Goal: Task Accomplishment & Management: Manage account settings

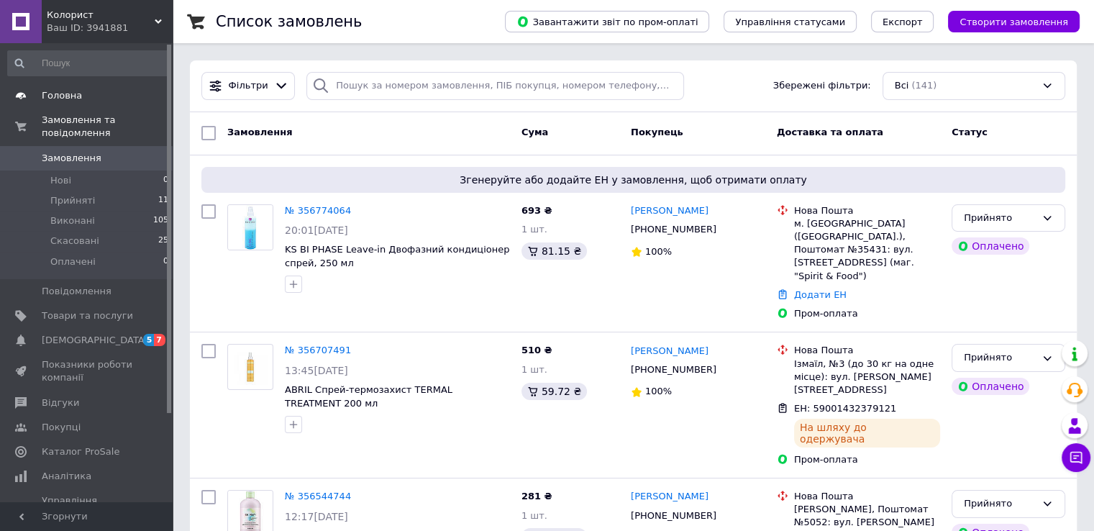
click at [68, 95] on span "Головна" at bounding box center [62, 95] width 40 height 13
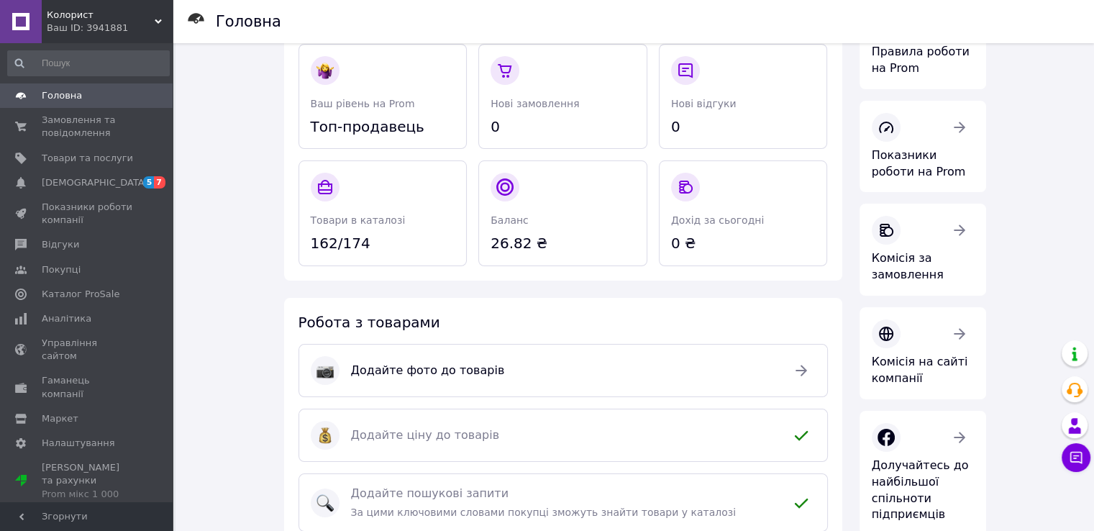
scroll to position [73, 0]
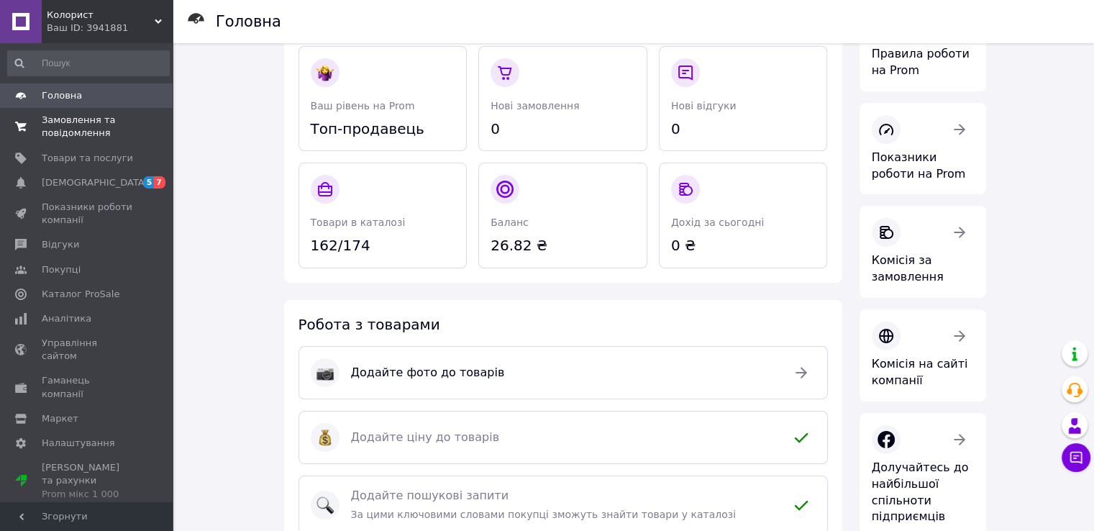
click at [83, 124] on span "Замовлення та повідомлення" at bounding box center [87, 127] width 91 height 26
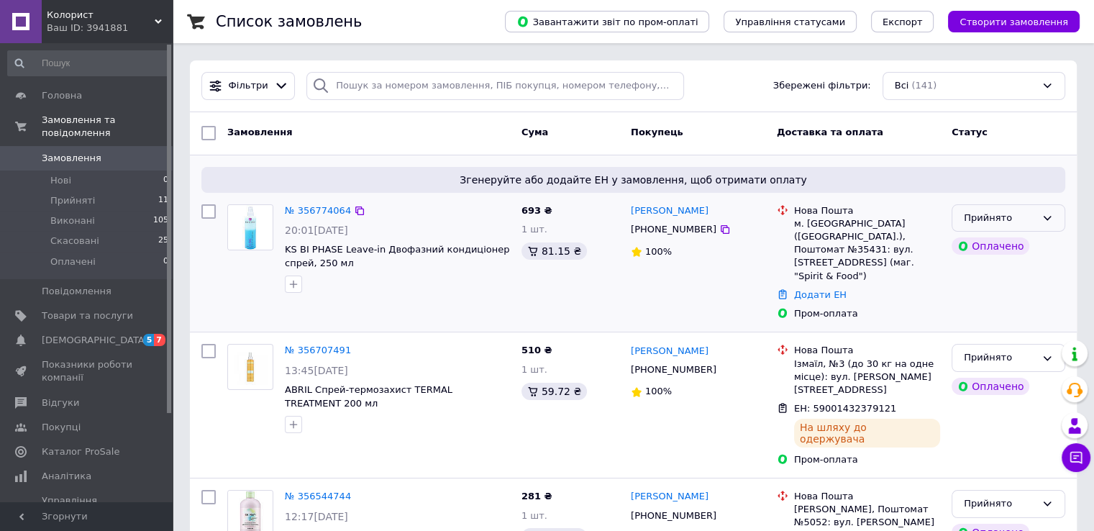
click at [1014, 222] on div "Прийнято" at bounding box center [1000, 218] width 72 height 15
click at [1020, 183] on span "Згенеруйте або додайте ЕН у замовлення, щоб отримати оплату" at bounding box center [633, 180] width 852 height 14
click at [794, 289] on link "Додати ЕН" at bounding box center [820, 294] width 53 height 11
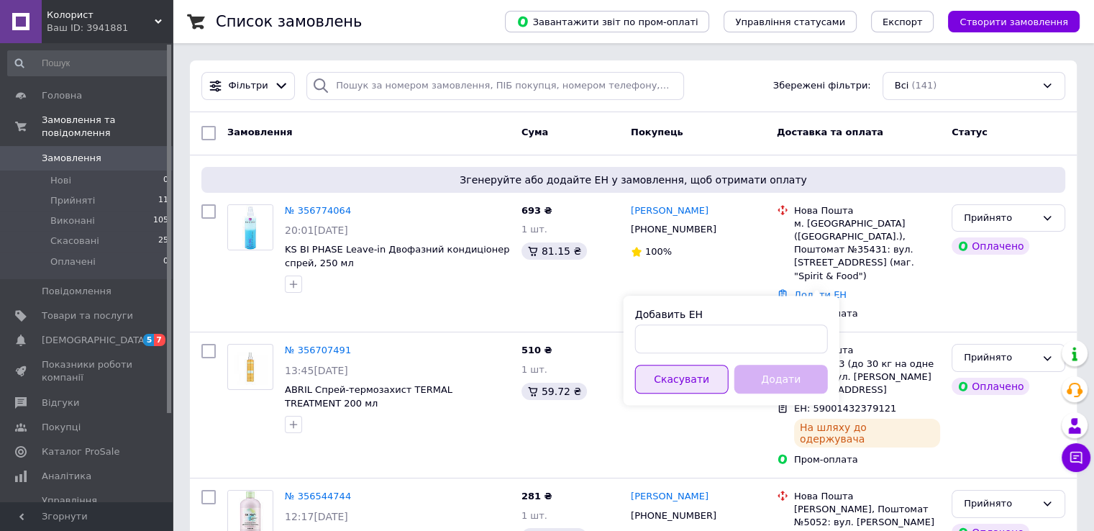
click at [692, 373] on button "Скасувати" at bounding box center [681, 379] width 93 height 29
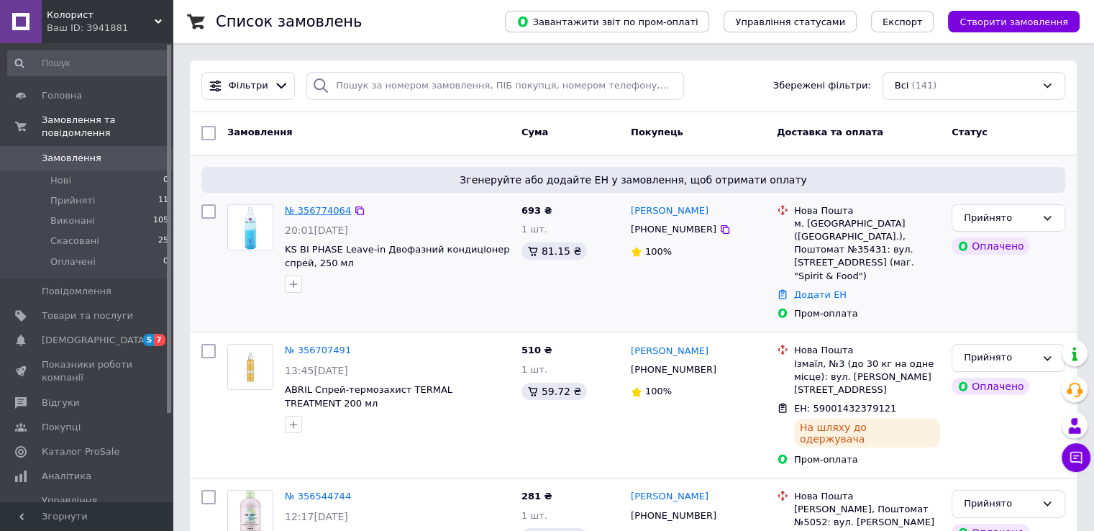
click at [327, 211] on link "№ 356774064" at bounding box center [318, 210] width 66 height 11
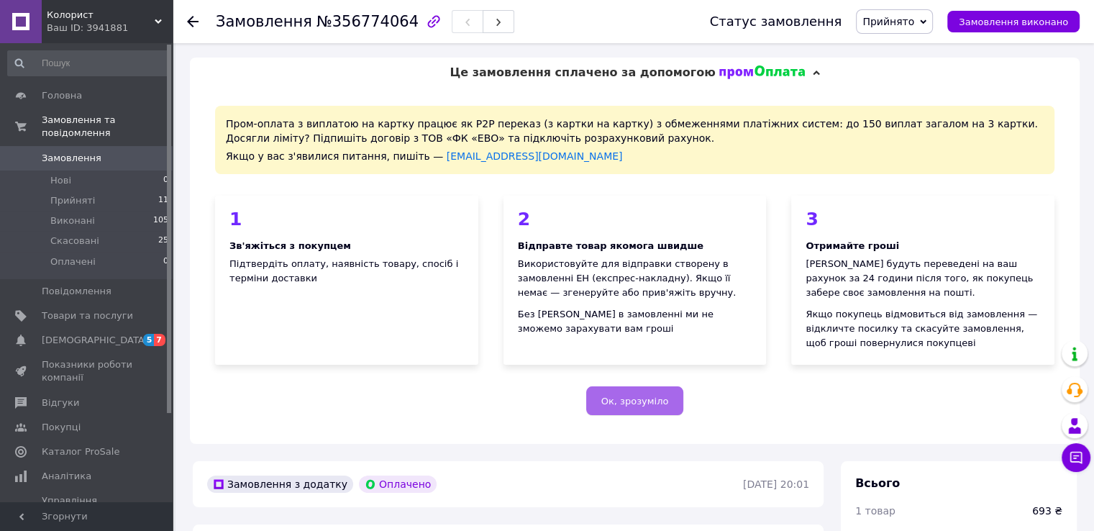
click at [644, 399] on span "Ок, зрозуміло" at bounding box center [635, 401] width 68 height 11
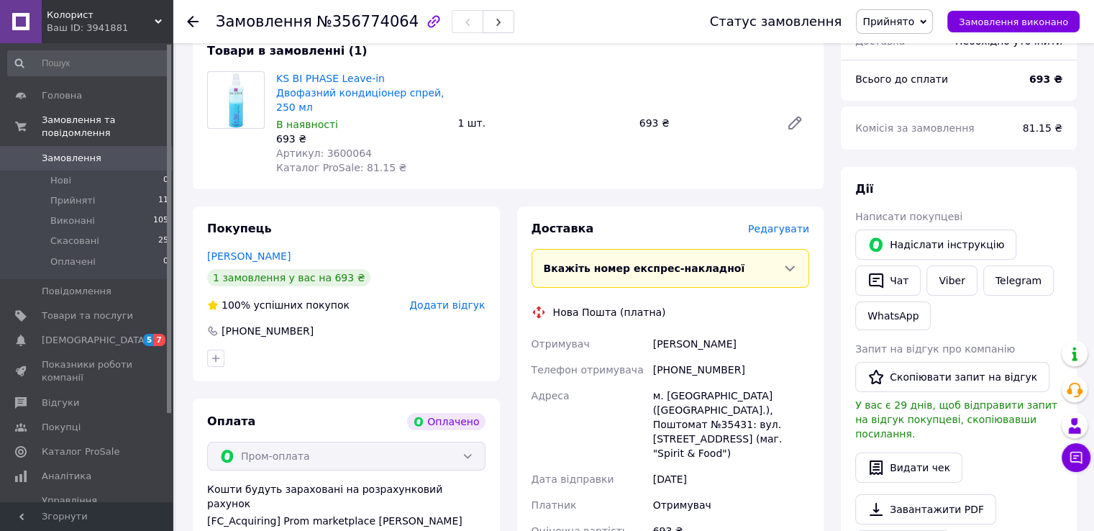
scroll to position [138, 0]
click at [80, 152] on span "Замовлення" at bounding box center [72, 158] width 60 height 13
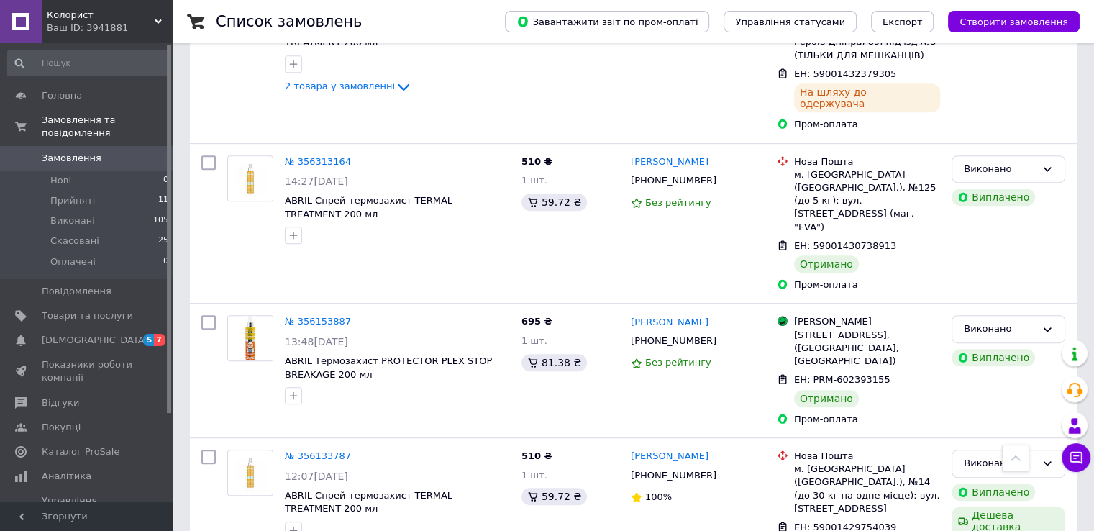
scroll to position [679, 0]
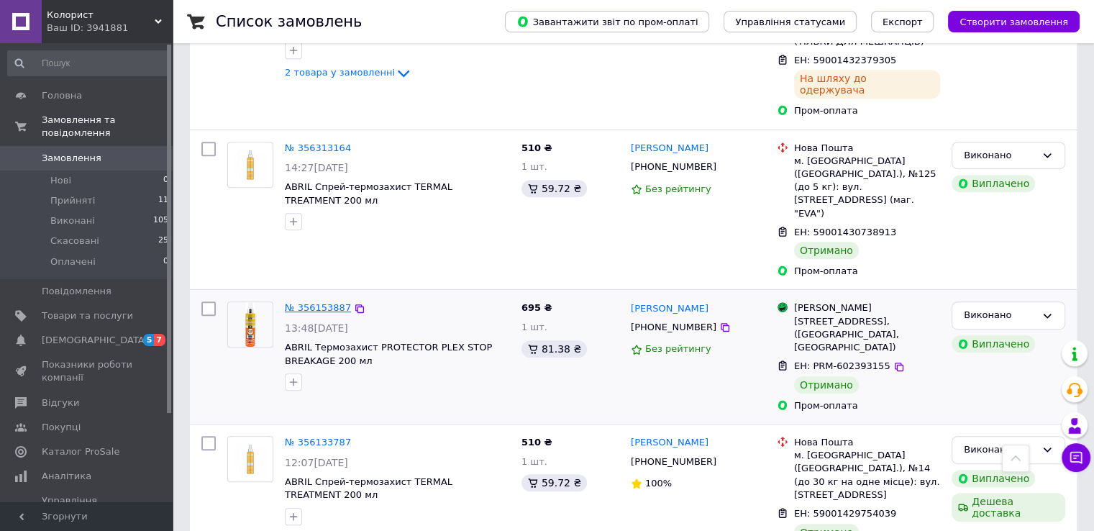
click at [316, 302] on link "№ 356153887" at bounding box center [318, 307] width 66 height 11
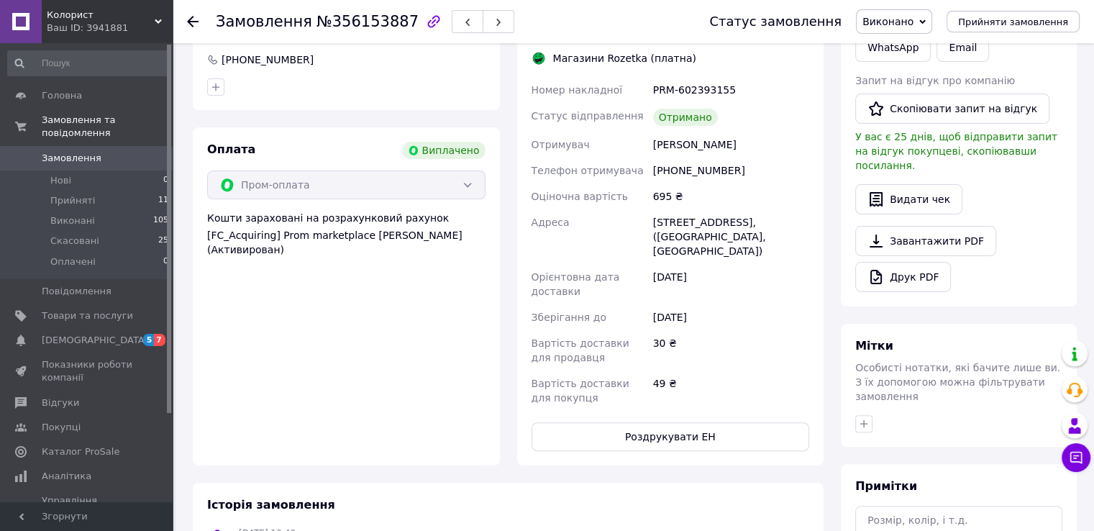
scroll to position [360, 0]
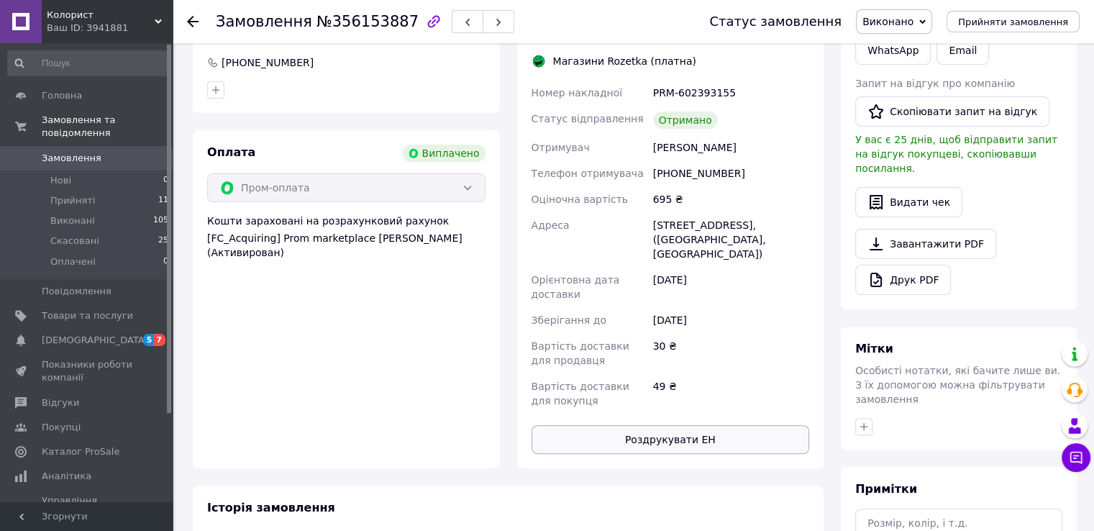
click at [660, 444] on button "Роздрукувати ЕН" at bounding box center [670, 439] width 278 height 29
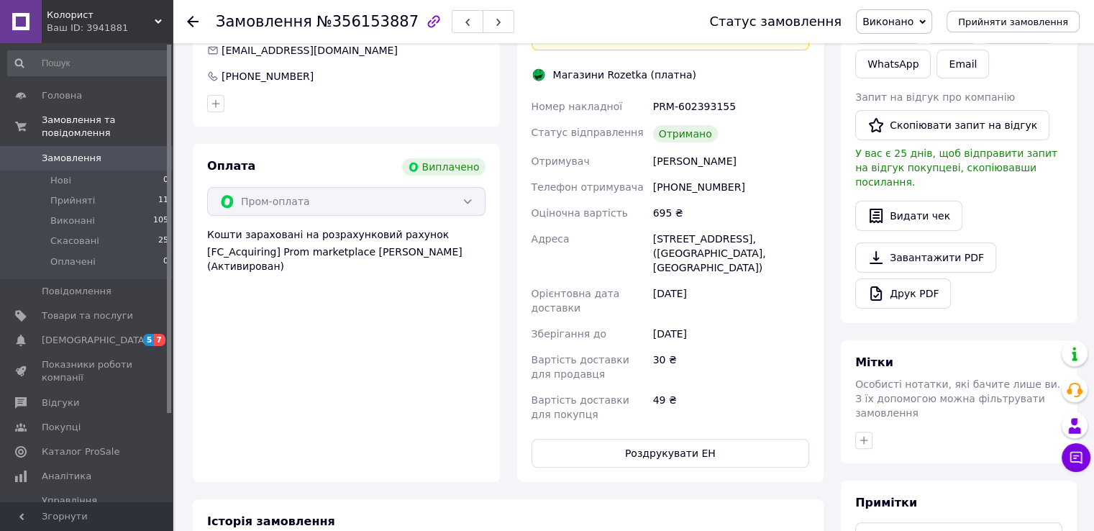
scroll to position [351, 0]
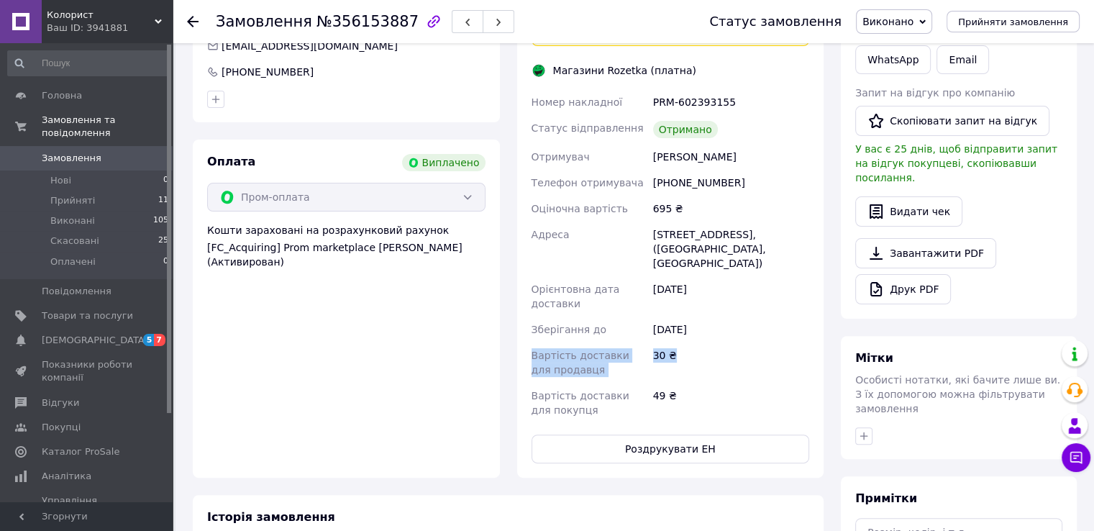
drag, startPoint x: 532, startPoint y: 355, endPoint x: 670, endPoint y: 365, distance: 138.5
click at [670, 365] on div "Номер накладної PRM-602393155 Статус відправлення Отримано Отримувач [PERSON_NA…" at bounding box center [671, 256] width 284 height 334
click at [658, 350] on div "30 ₴" at bounding box center [731, 362] width 162 height 40
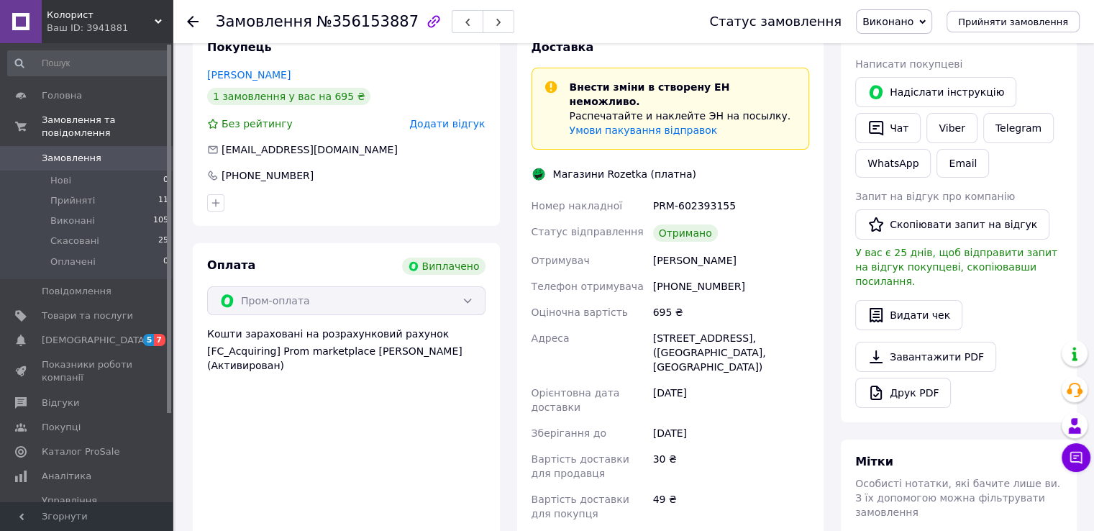
scroll to position [242, 0]
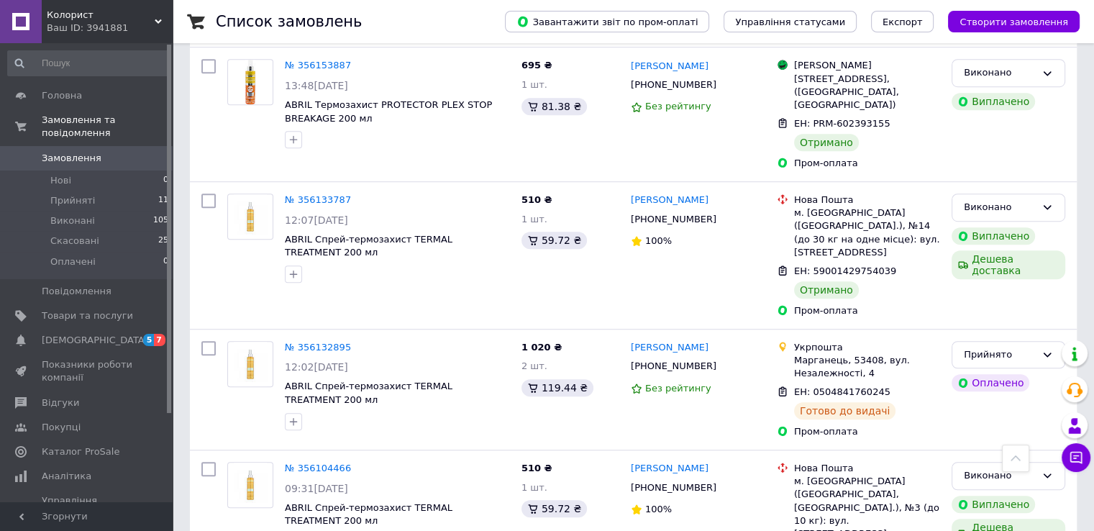
scroll to position [918, 0]
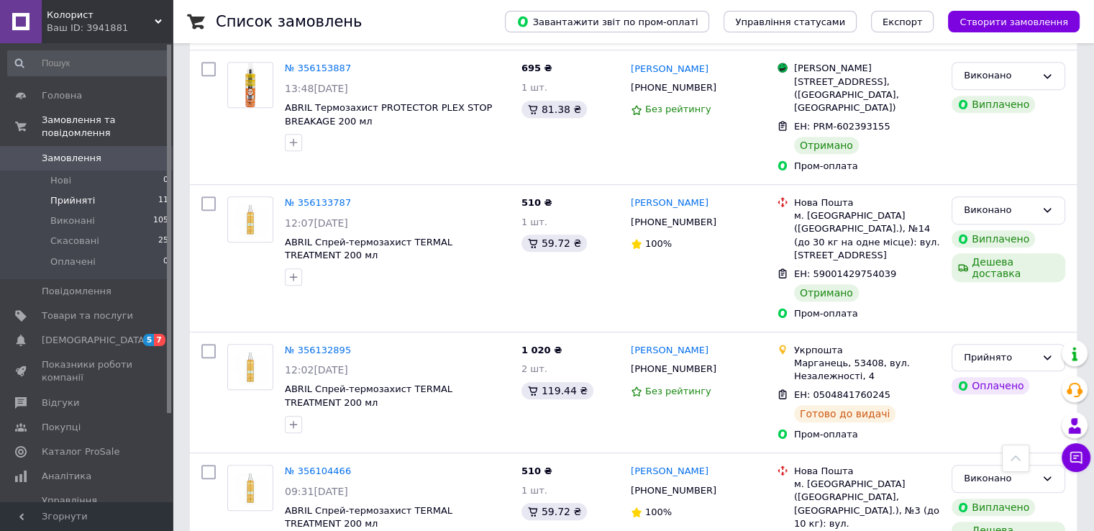
click at [81, 194] on span "Прийняті" at bounding box center [72, 200] width 45 height 13
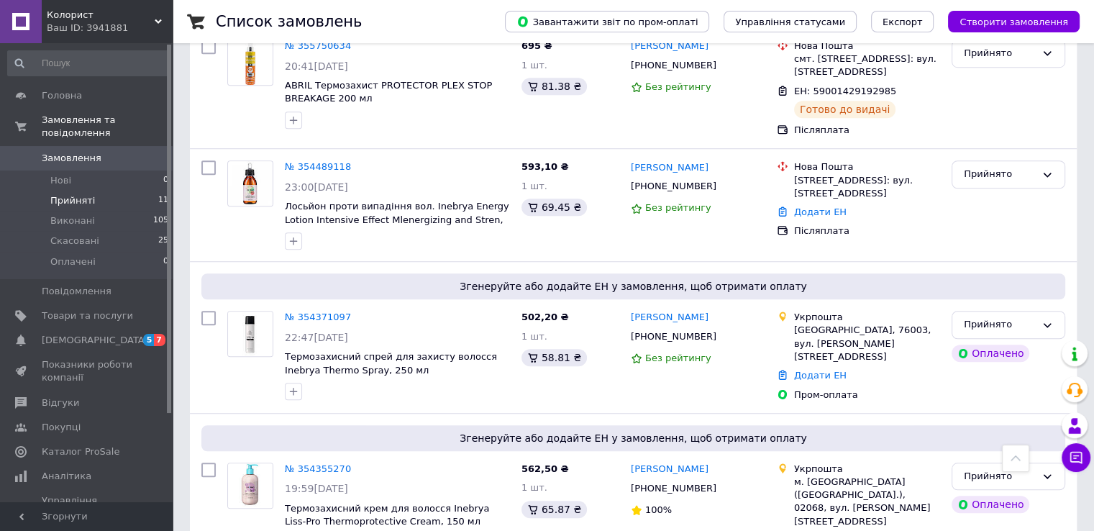
scroll to position [1085, 0]
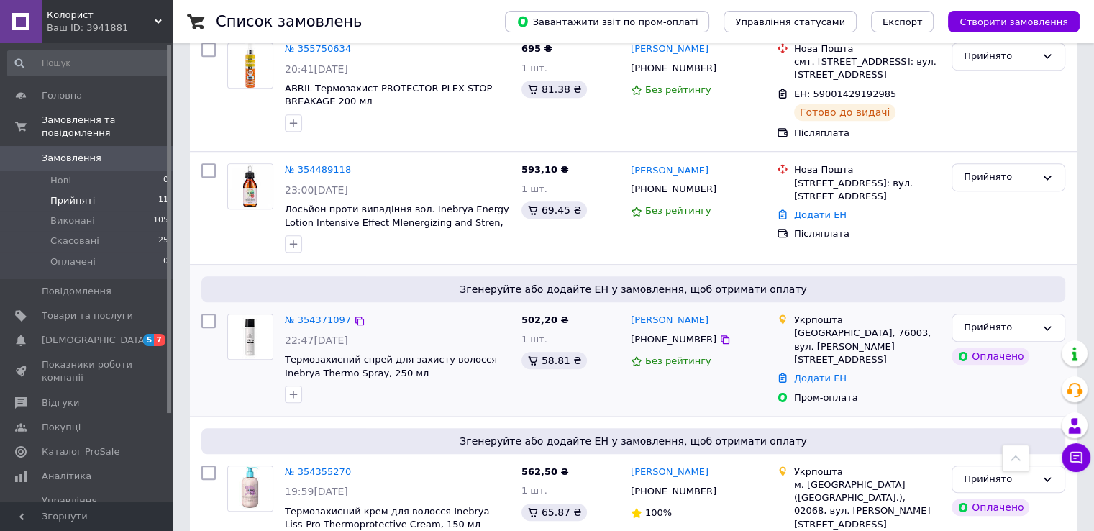
click at [548, 314] on span "502,20 ₴" at bounding box center [544, 319] width 47 height 11
click at [69, 152] on span "Замовлення" at bounding box center [72, 158] width 60 height 13
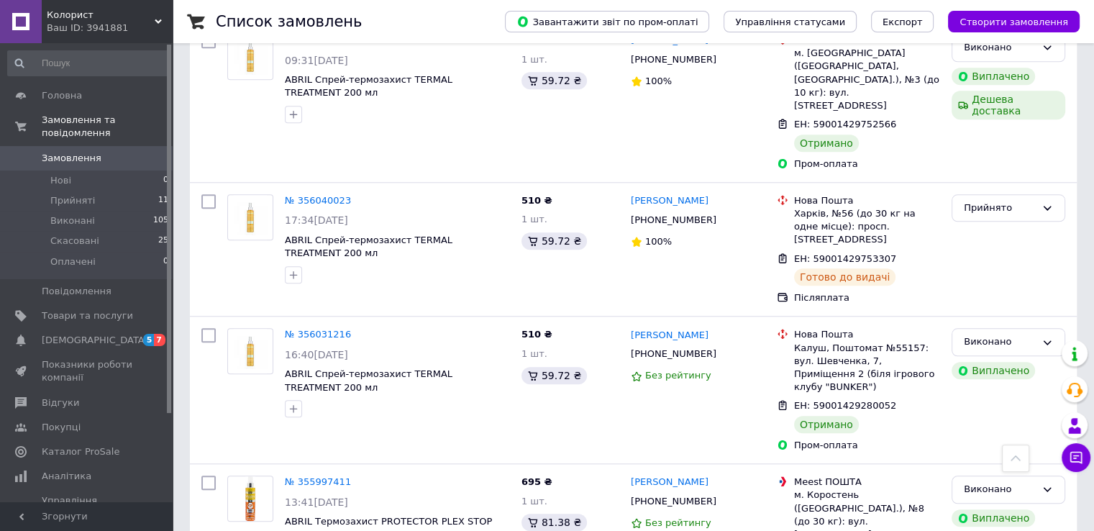
scroll to position [1382, 0]
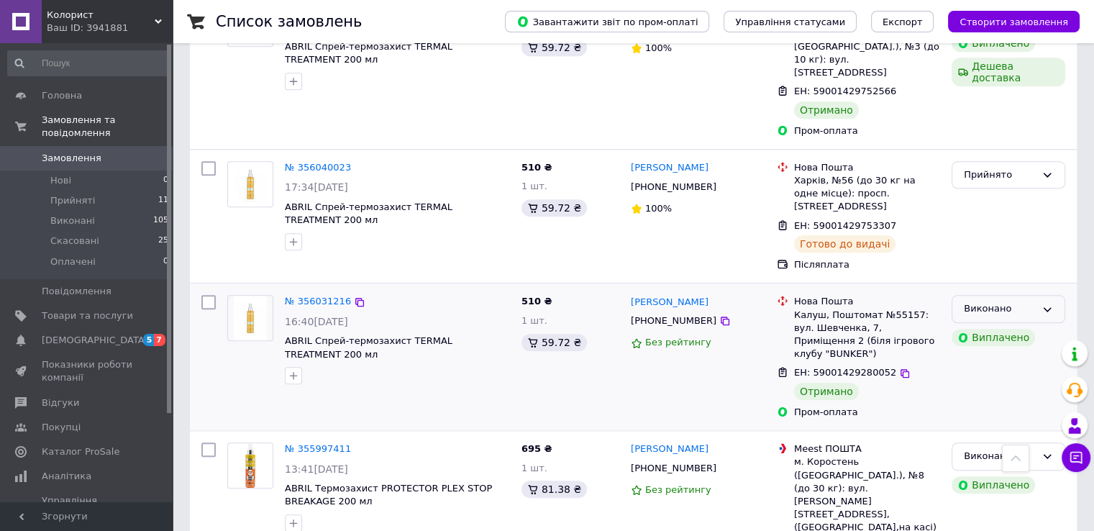
click at [957, 295] on div "Виконано" at bounding box center [1009, 309] width 114 height 28
click at [921, 363] on div "ЕН: 59001429280052 Отримано" at bounding box center [867, 383] width 152 height 40
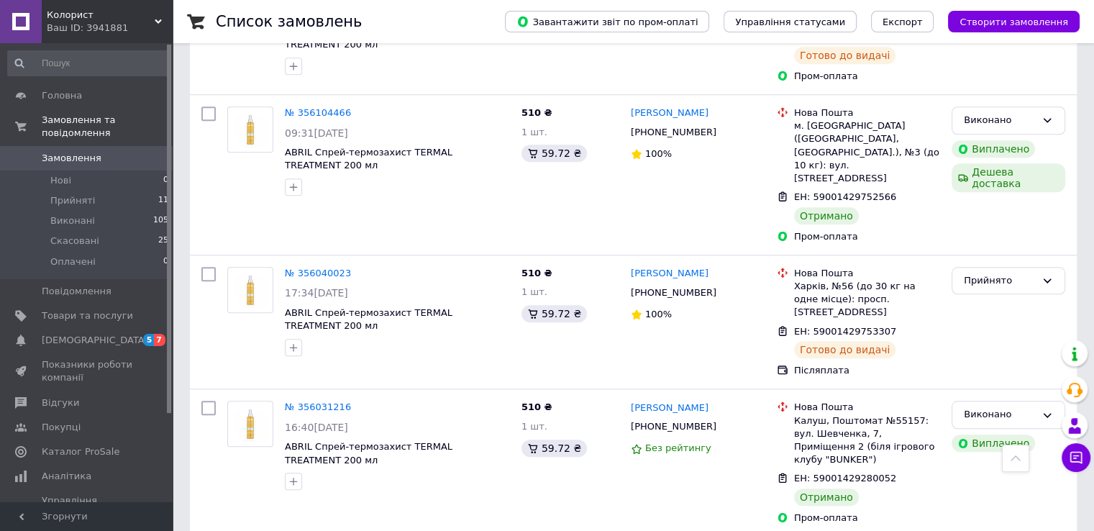
scroll to position [1260, 0]
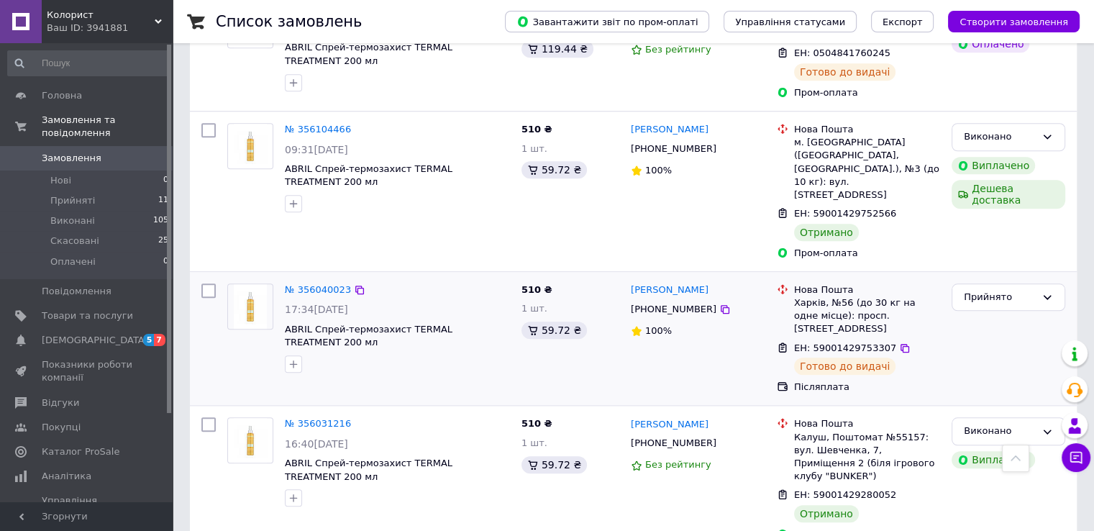
click at [529, 284] on span "510 ₴" at bounding box center [536, 289] width 31 height 11
drag, startPoint x: 538, startPoint y: 147, endPoint x: 522, endPoint y: 145, distance: 16.0
click at [522, 284] on span "510 ₴" at bounding box center [536, 289] width 31 height 11
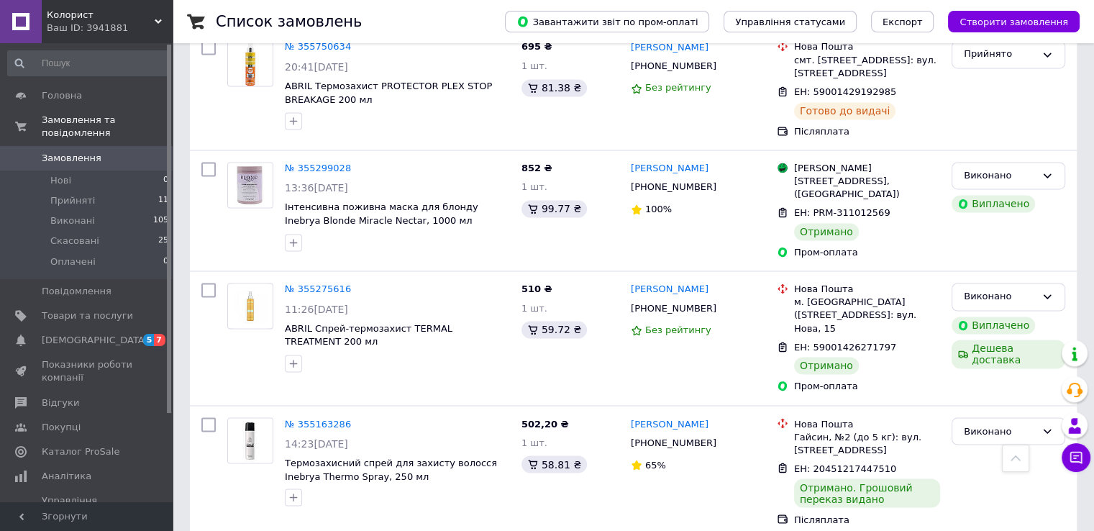
scroll to position [2345, 0]
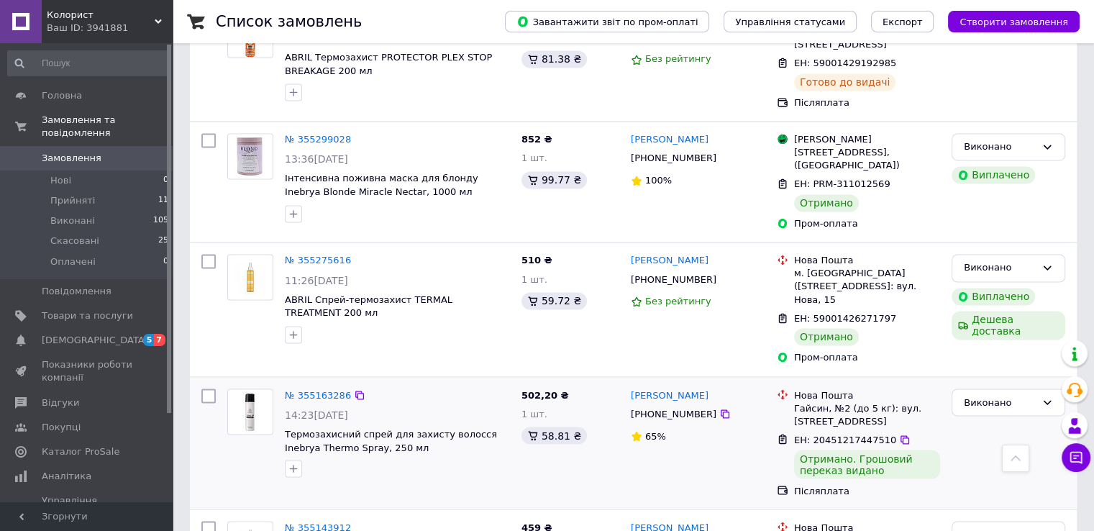
click at [640, 431] on icon at bounding box center [635, 435] width 9 height 9
click at [658, 388] on link "[PERSON_NAME]" at bounding box center [670, 395] width 78 height 14
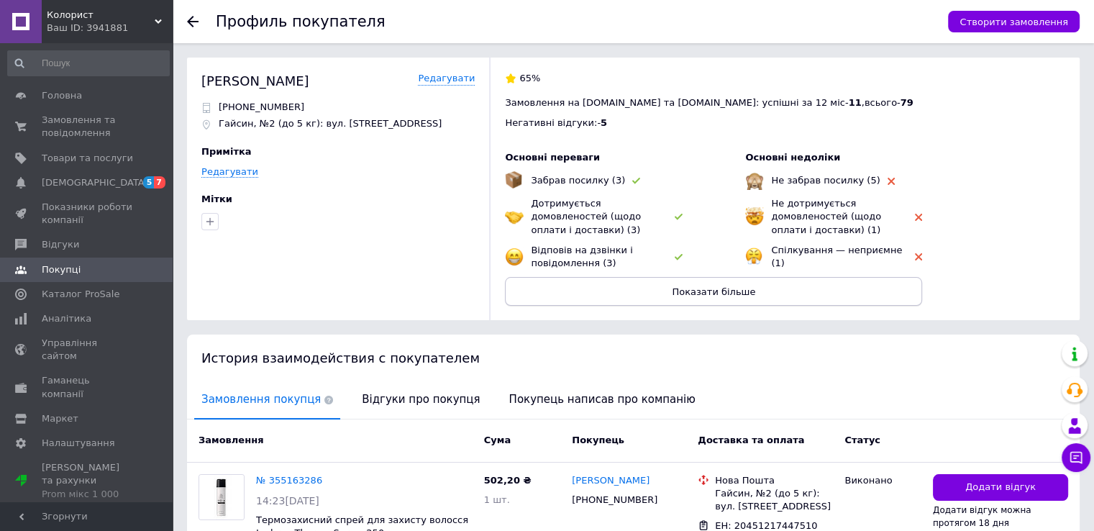
click at [687, 286] on span "Показати більше" at bounding box center [713, 291] width 83 height 11
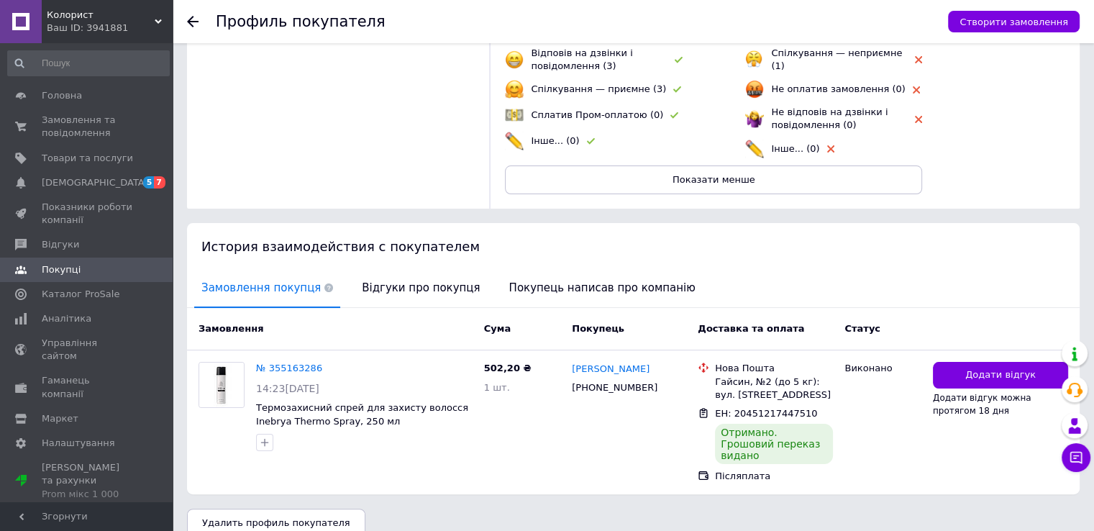
scroll to position [199, 0]
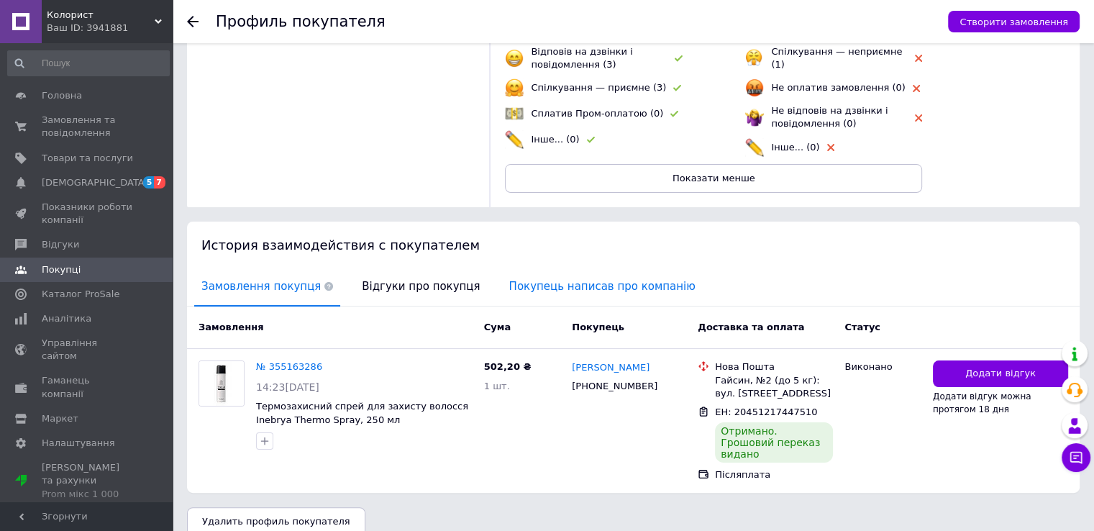
click at [578, 287] on span "Покупець написав про компанію" at bounding box center [602, 286] width 201 height 37
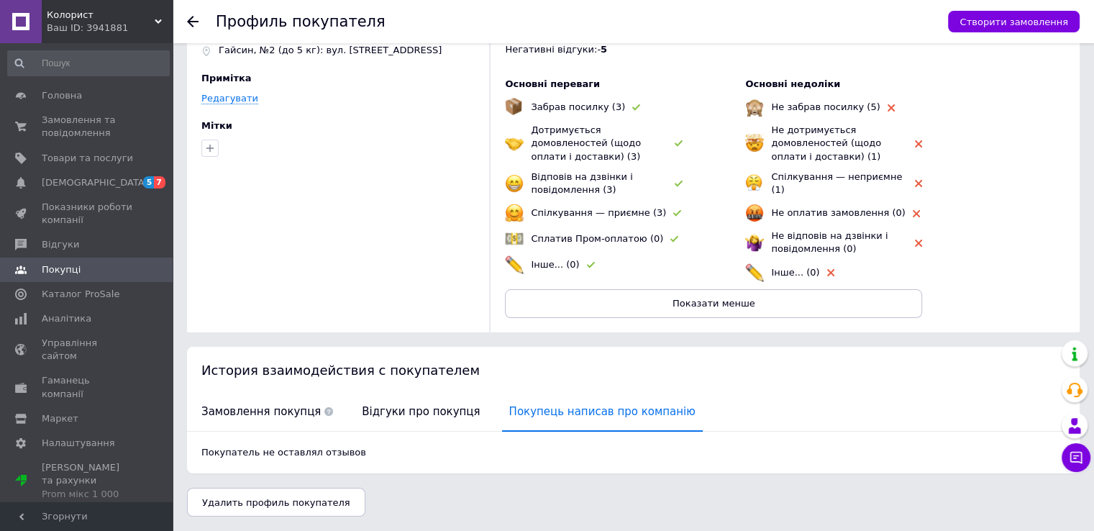
scroll to position [65, 0]
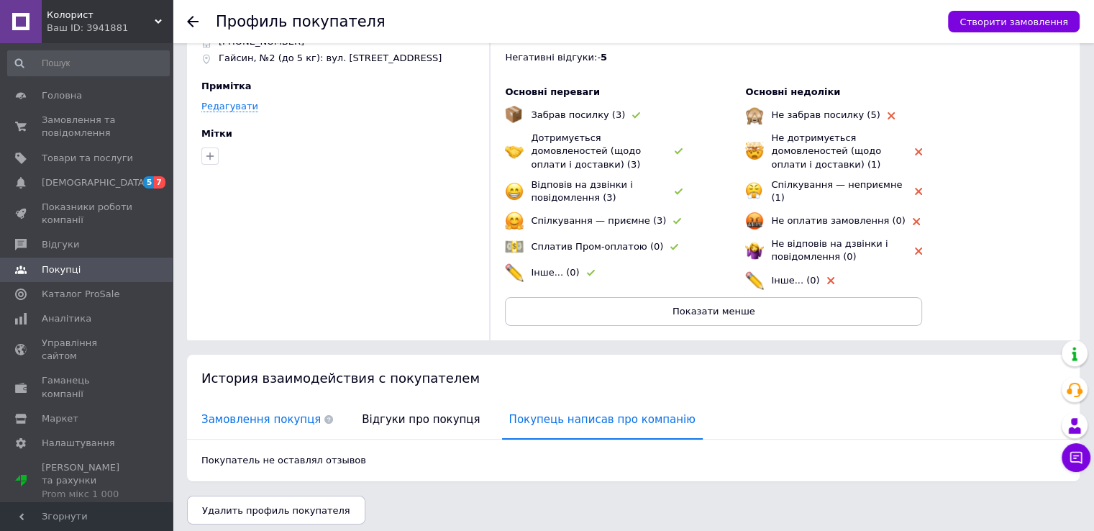
click at [268, 410] on span "Замовлення покупця" at bounding box center [267, 419] width 146 height 37
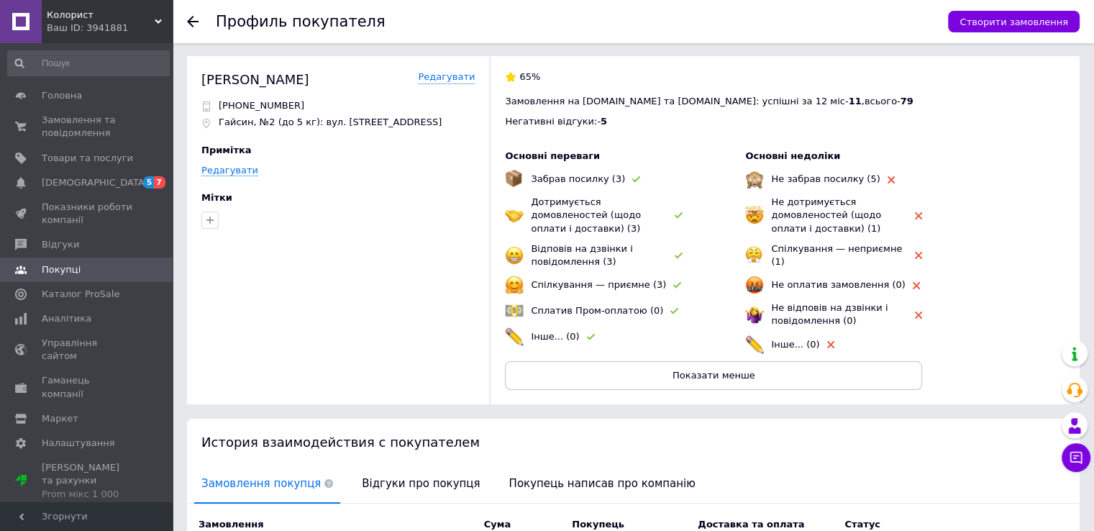
scroll to position [0, 0]
click at [196, 25] on icon at bounding box center [193, 22] width 12 height 12
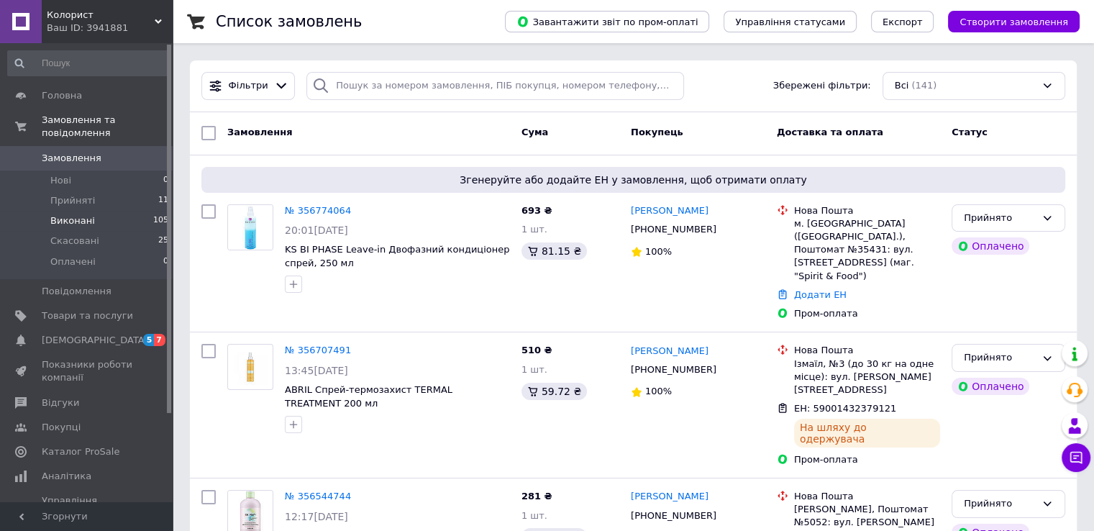
click at [81, 214] on span "Виконані" at bounding box center [72, 220] width 45 height 13
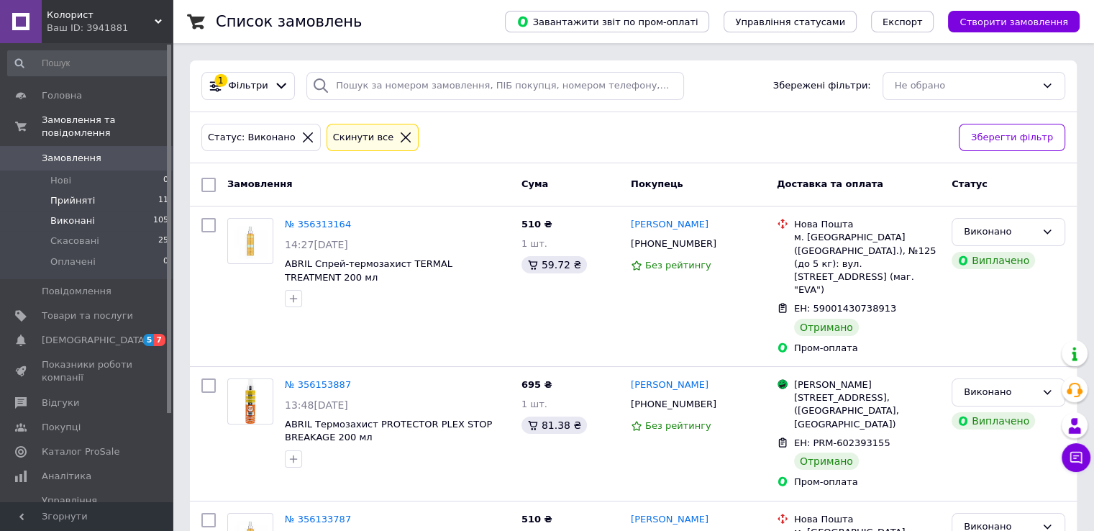
click at [56, 194] on span "Прийняті" at bounding box center [72, 200] width 45 height 13
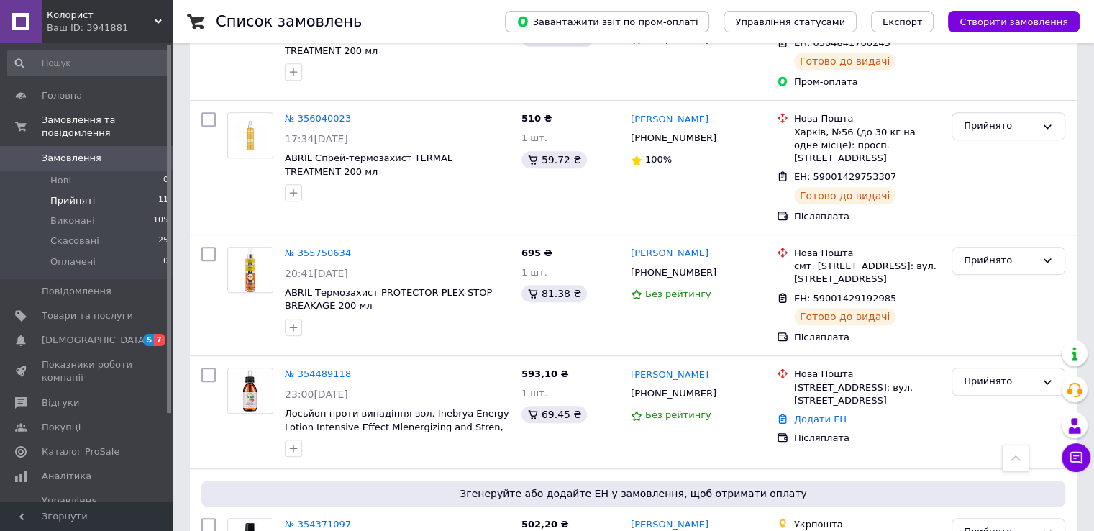
scroll to position [886, 0]
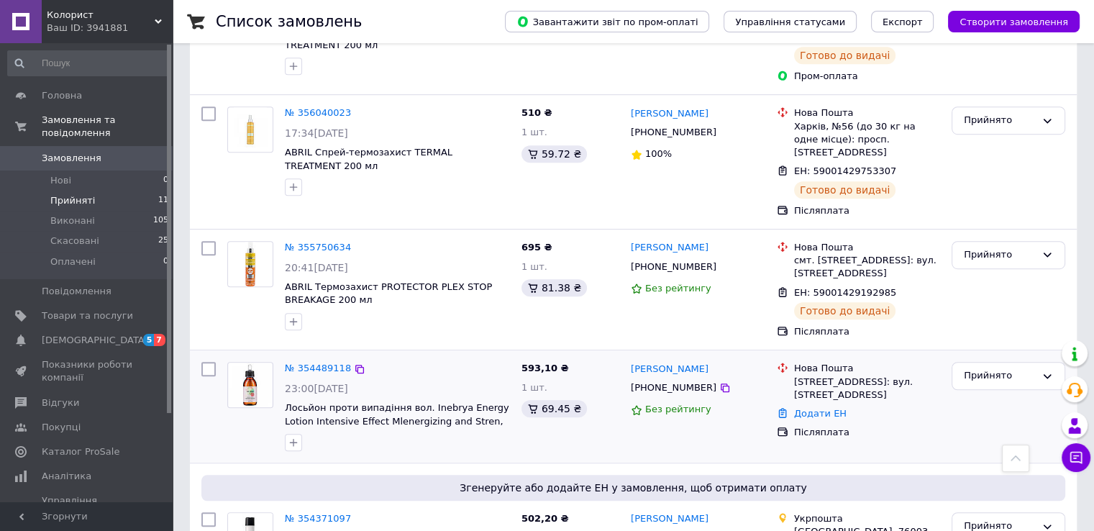
click at [337, 383] on span "23:00[DATE]" at bounding box center [316, 389] width 63 height 12
drag, startPoint x: 319, startPoint y: 285, endPoint x: 370, endPoint y: 296, distance: 52.3
click at [370, 356] on div "№ 354489118 23:00[DATE] Лосьйон проти випадіння вол. Inebrya Energy Lotion Inte…" at bounding box center [397, 406] width 237 height 101
click at [348, 383] on span "23:00[DATE]" at bounding box center [316, 389] width 63 height 12
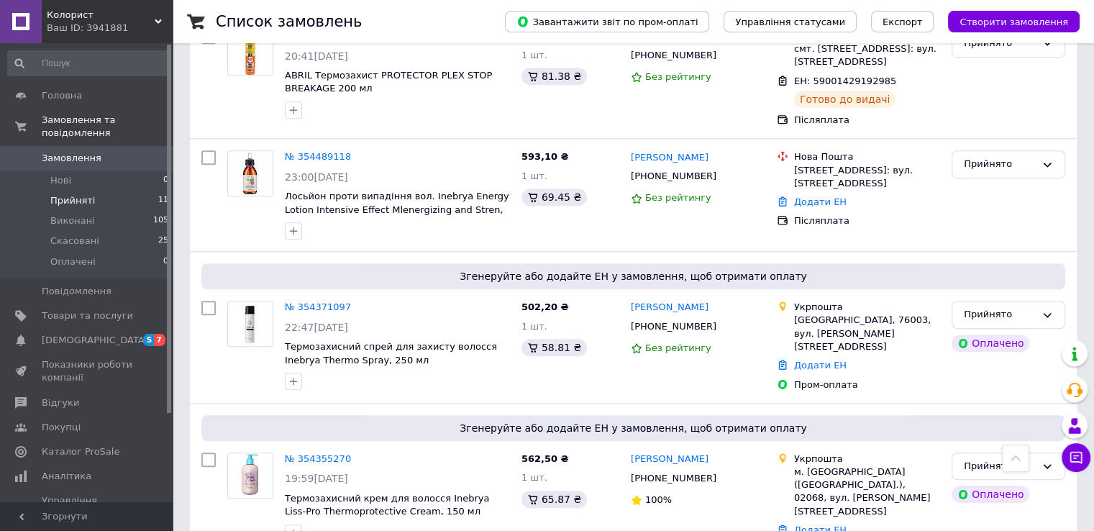
scroll to position [1146, 0]
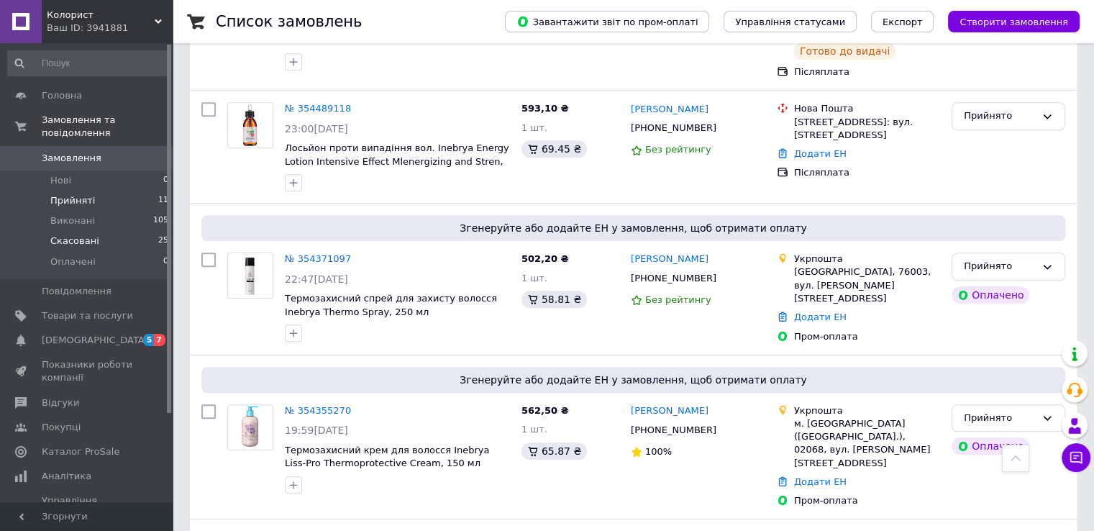
click at [78, 234] on span "Скасовані" at bounding box center [74, 240] width 49 height 13
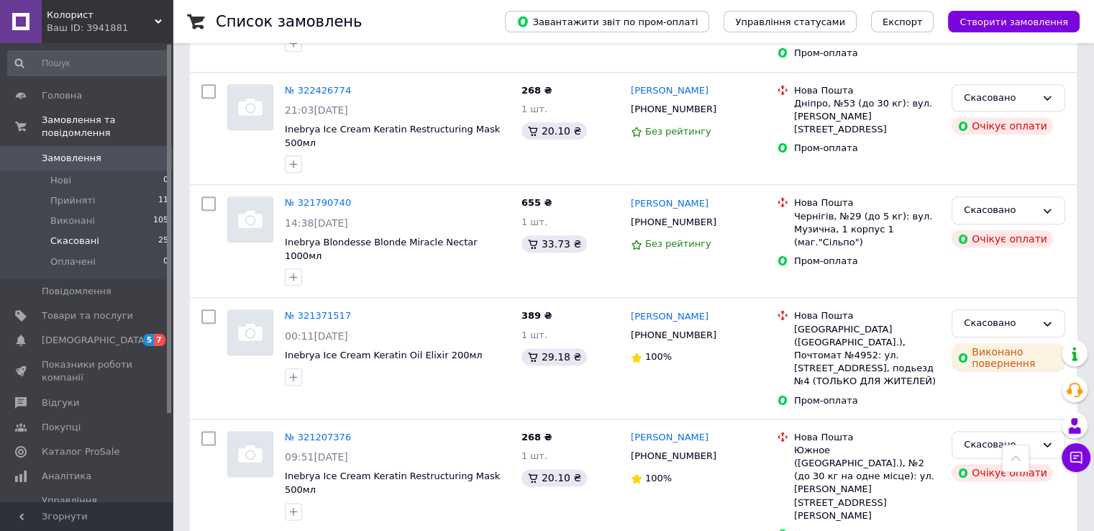
scroll to position [1674, 0]
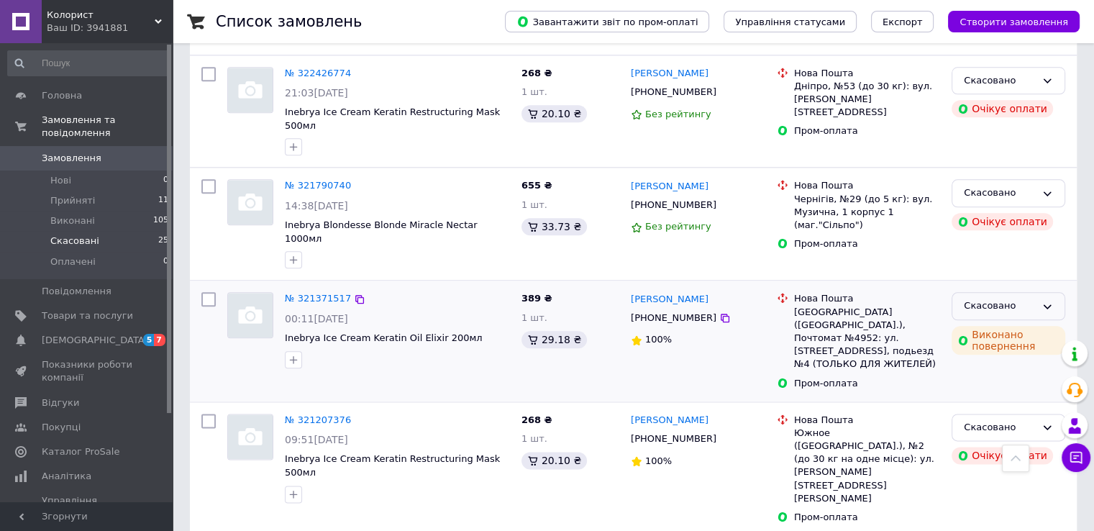
click at [1043, 301] on icon at bounding box center [1047, 307] width 12 height 12
click at [904, 306] on div "[GEOGRAPHIC_DATA] ([GEOGRAPHIC_DATA].), Почтомат №4952: ул. [STREET_ADDRESS], п…" at bounding box center [867, 338] width 146 height 65
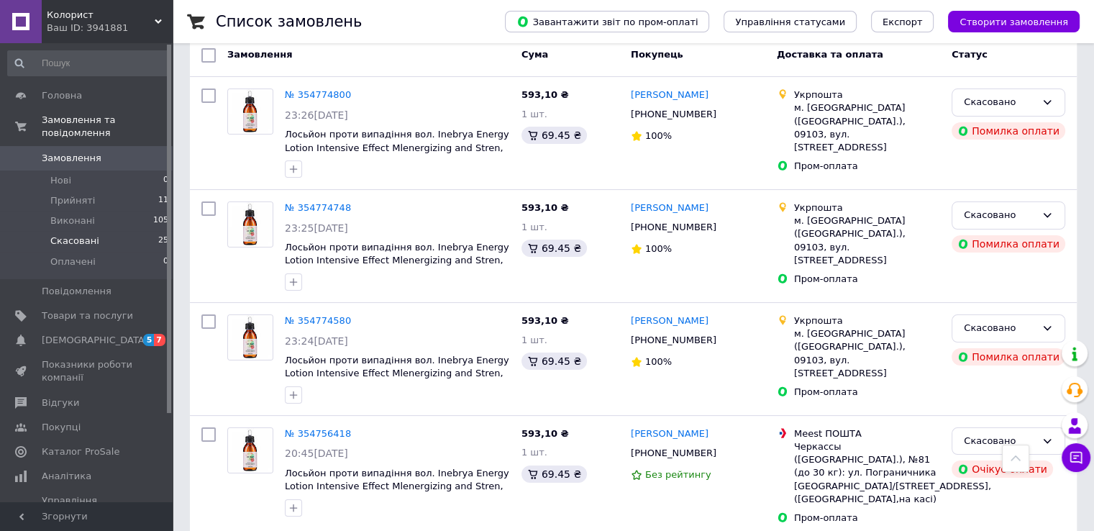
scroll to position [118, 0]
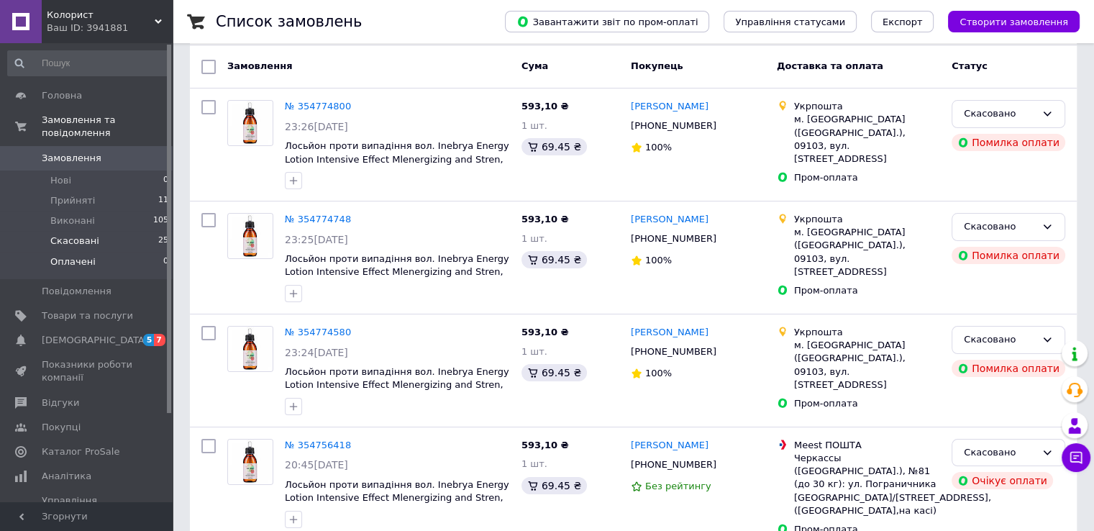
click at [75, 255] on li "Оплачені 0" at bounding box center [88, 265] width 177 height 27
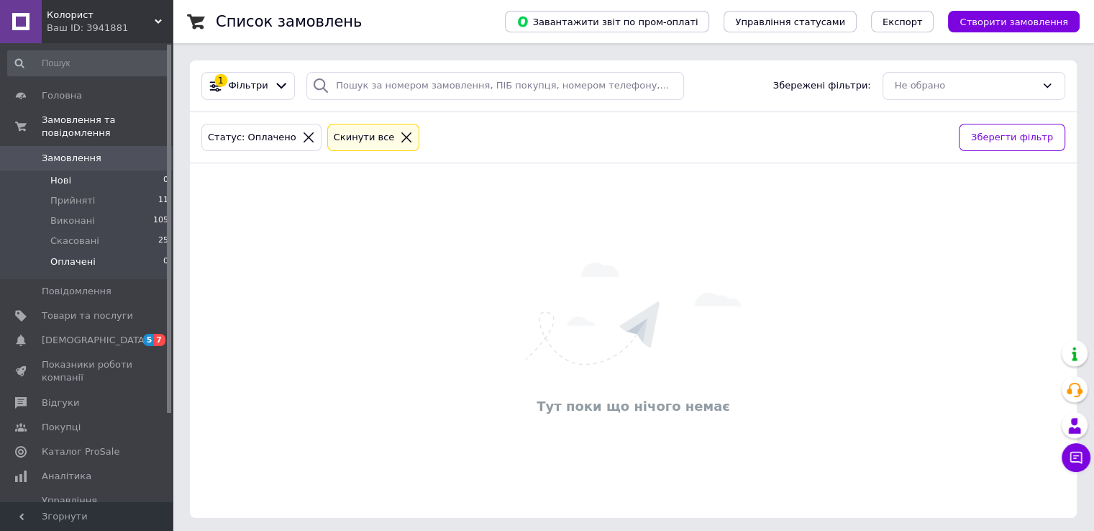
click at [64, 174] on span "Нові" at bounding box center [60, 180] width 21 height 13
click at [89, 194] on span "Прийняті" at bounding box center [72, 200] width 45 height 13
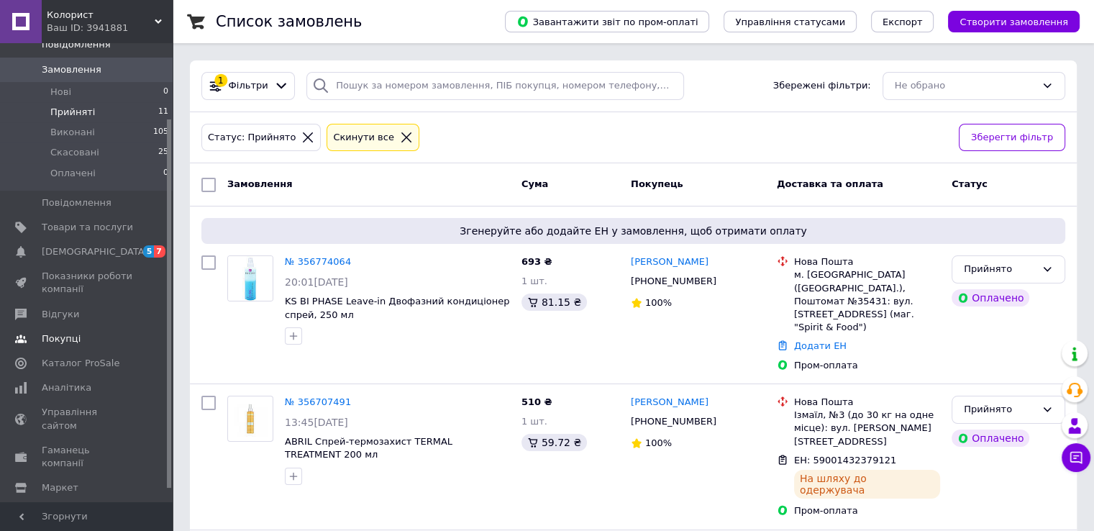
scroll to position [93, 0]
drag, startPoint x: 169, startPoint y: 237, endPoint x: 155, endPoint y: 311, distance: 76.0
click at [155, 311] on div "Головна Замовлення та повідомлення Замовлення 0 Нові 0 Прийняті 11 Виконані 105…" at bounding box center [86, 272] width 173 height 459
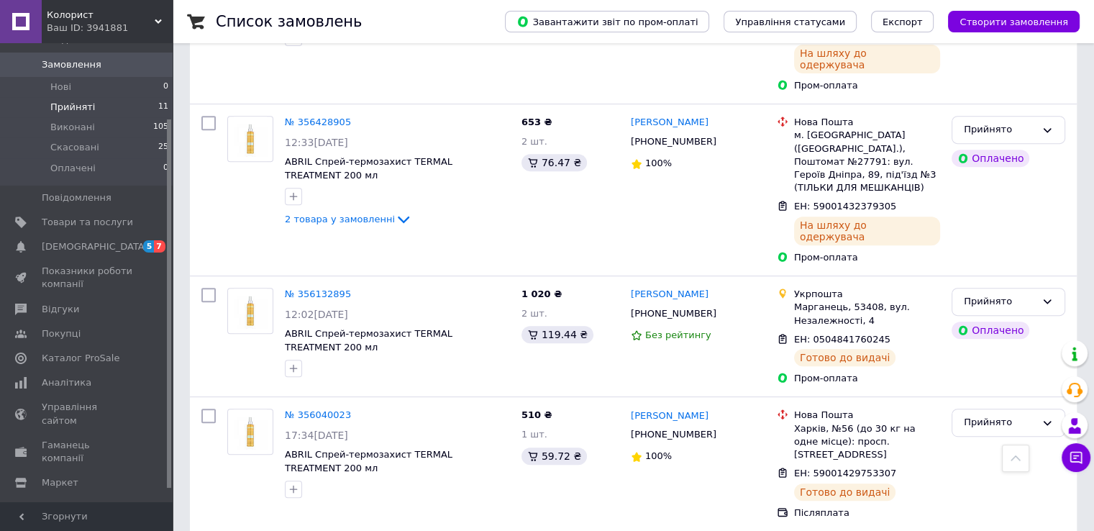
scroll to position [588, 0]
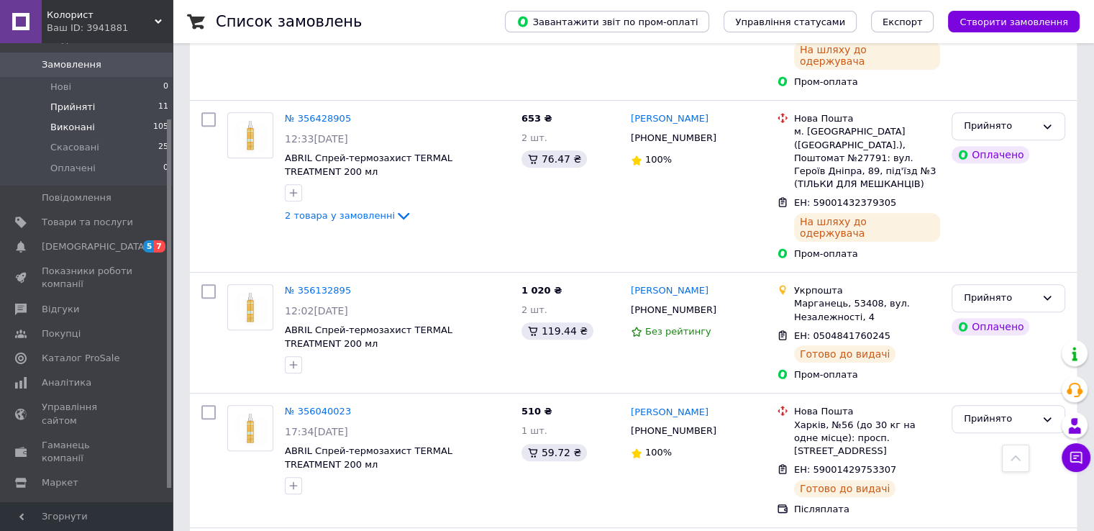
click at [72, 121] on span "Виконані" at bounding box center [72, 127] width 45 height 13
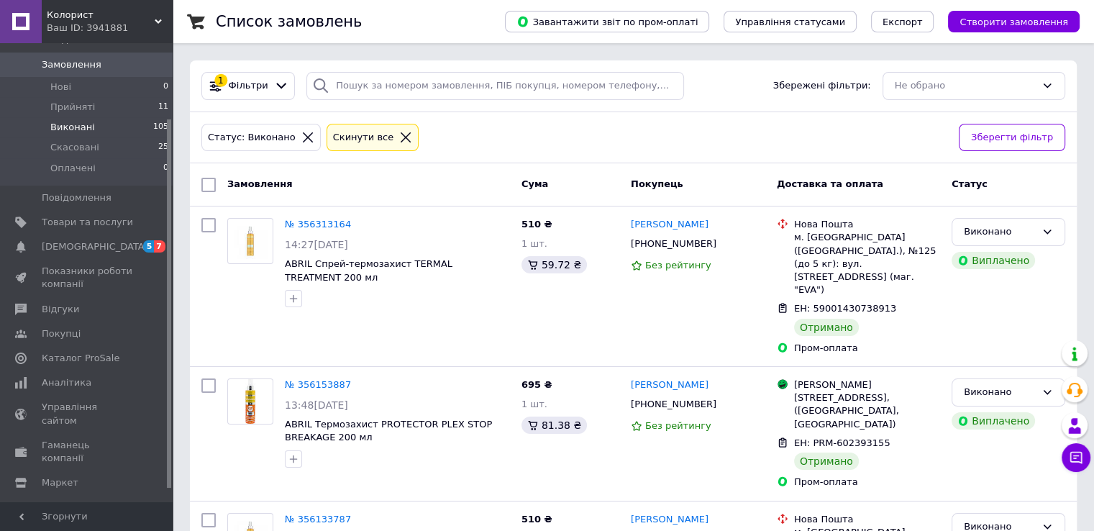
click at [78, 58] on span "Замовлення" at bounding box center [72, 64] width 60 height 13
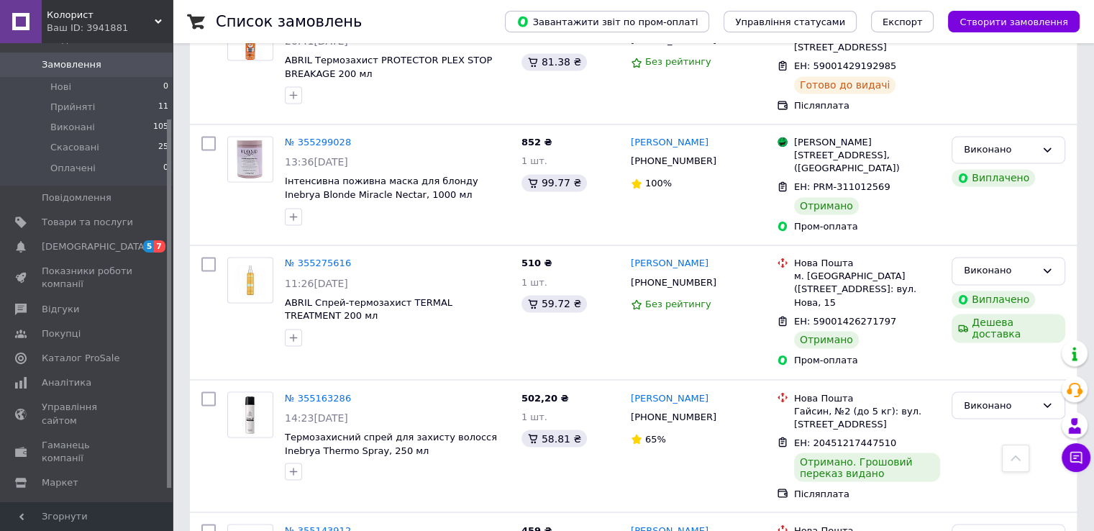
scroll to position [2345, 0]
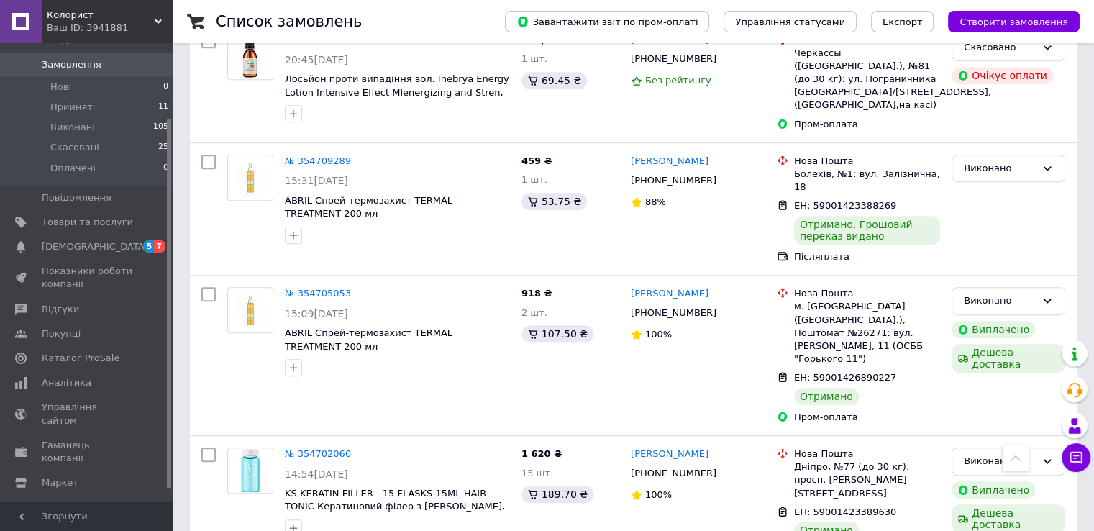
scroll to position [767, 0]
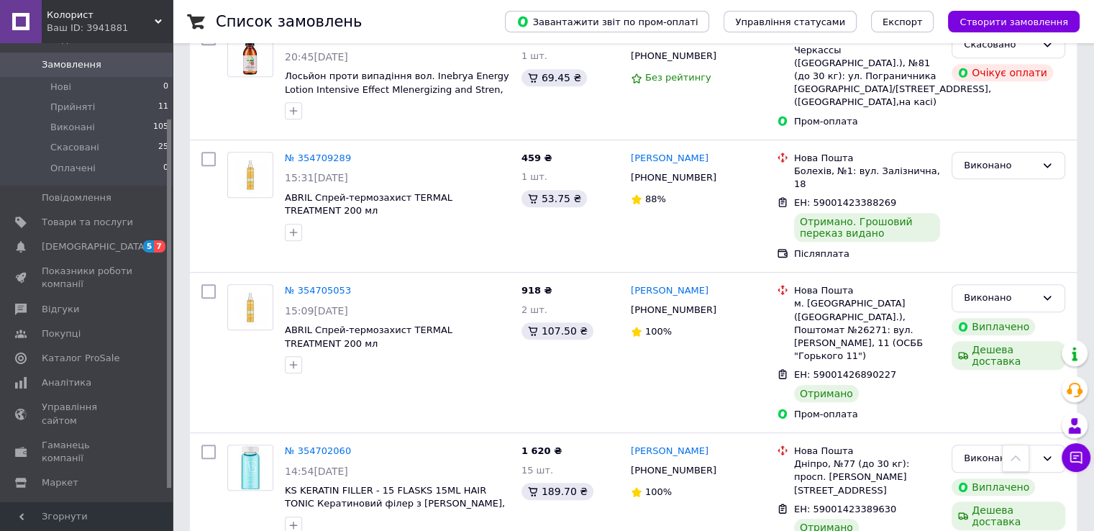
drag, startPoint x: 1091, startPoint y: 193, endPoint x: 1099, endPoint y: 211, distance: 19.6
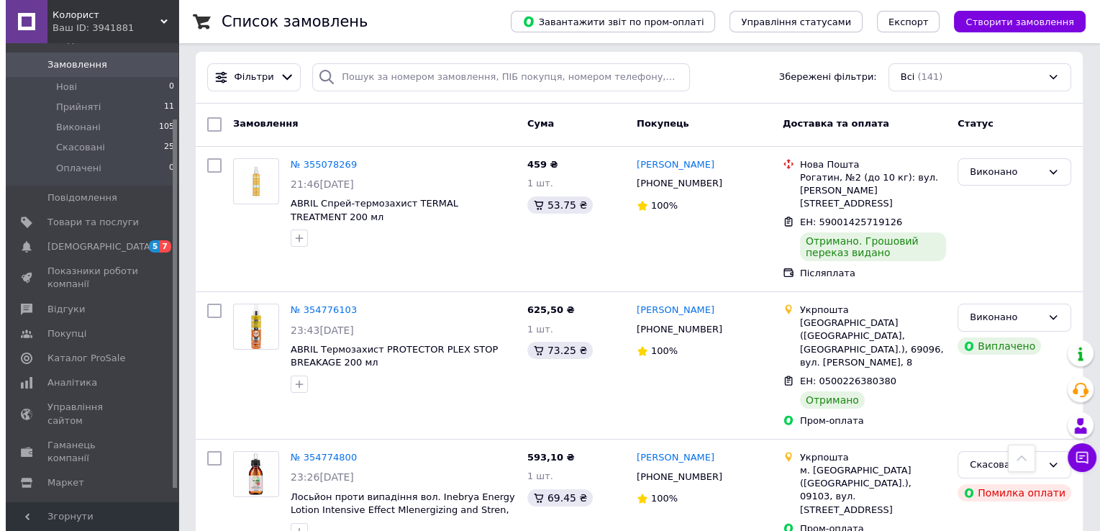
scroll to position [0, 0]
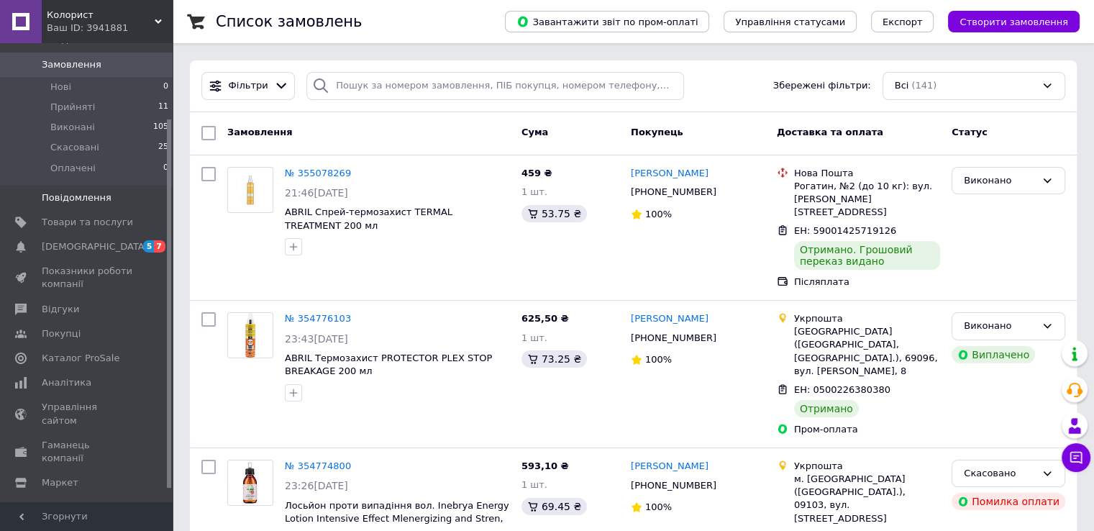
click at [67, 191] on span "Повідомлення" at bounding box center [77, 197] width 70 height 13
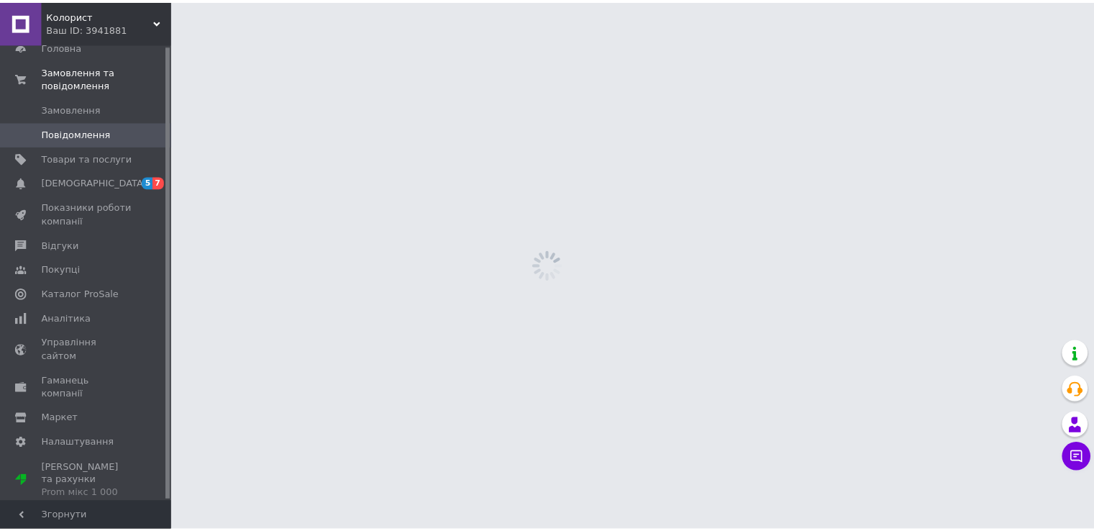
scroll to position [1, 0]
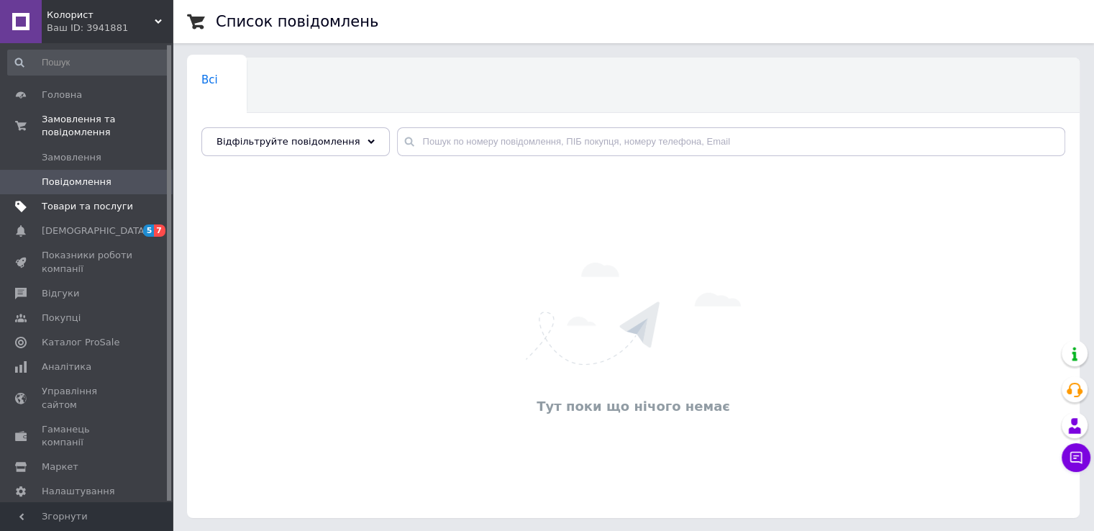
click at [109, 200] on span "Товари та послуги" at bounding box center [87, 206] width 91 height 13
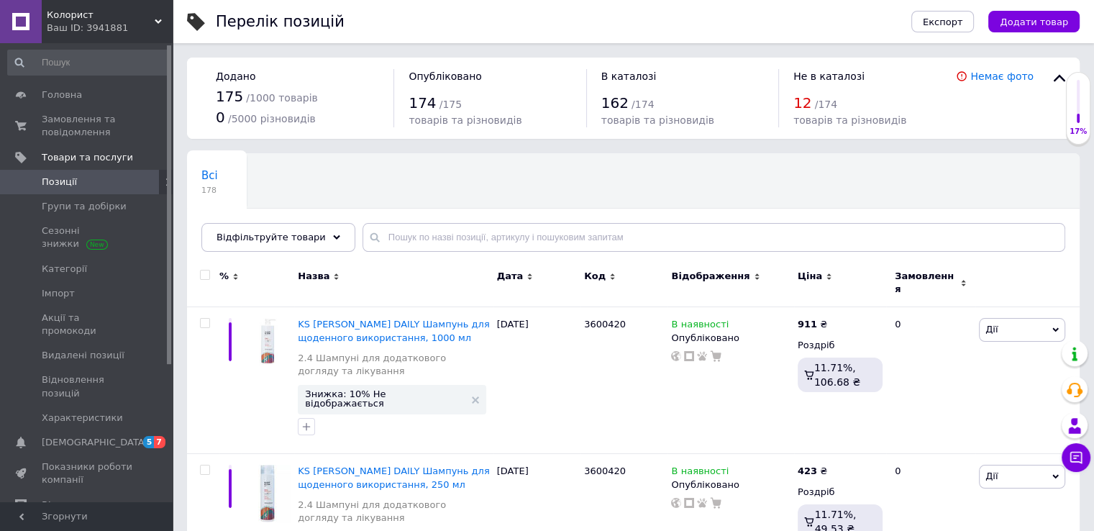
scroll to position [13, 0]
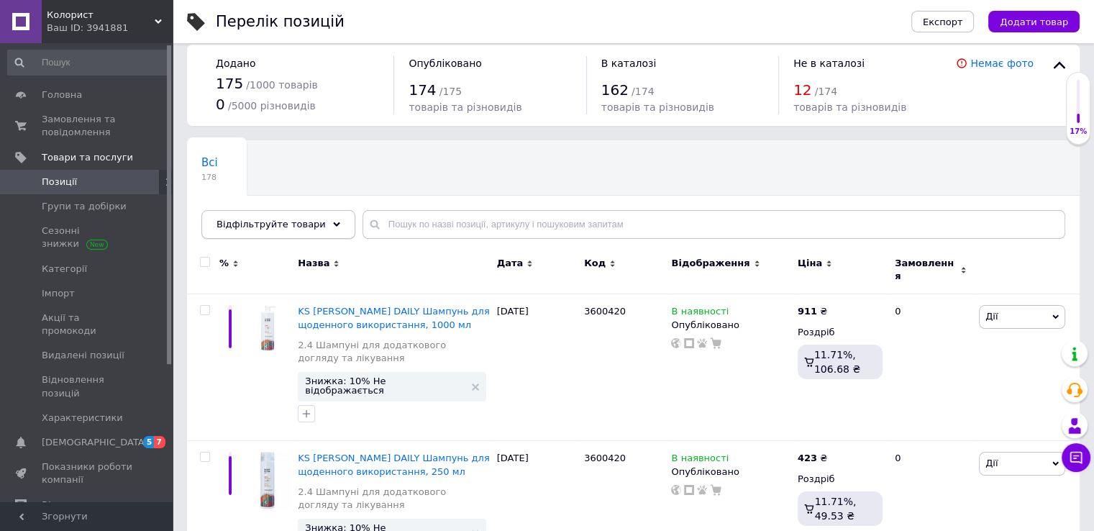
click at [266, 228] on span "Відфільтруйте товари" at bounding box center [270, 224] width 109 height 11
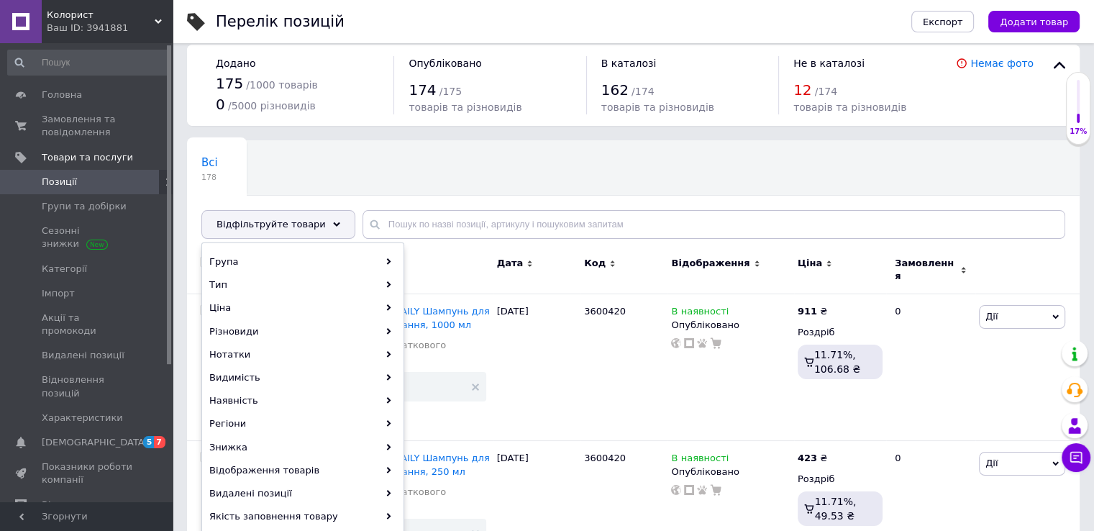
click at [381, 170] on div "Всі 178 Ok Відфільтровано... Зберегти" at bounding box center [633, 196] width 893 height 119
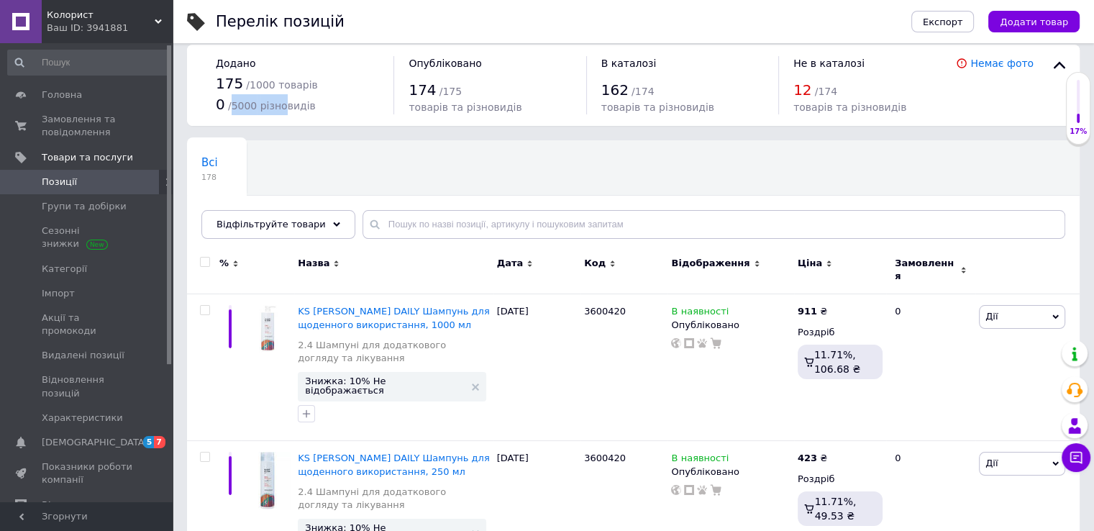
drag, startPoint x: 279, startPoint y: 105, endPoint x: 230, endPoint y: 101, distance: 49.0
click at [230, 101] on span "/ 5000 різновидів" at bounding box center [272, 106] width 88 height 12
drag, startPoint x: 230, startPoint y: 101, endPoint x: 302, endPoint y: 112, distance: 72.7
click at [302, 112] on div "0 / 5000 різновидів" at bounding box center [297, 104] width 163 height 21
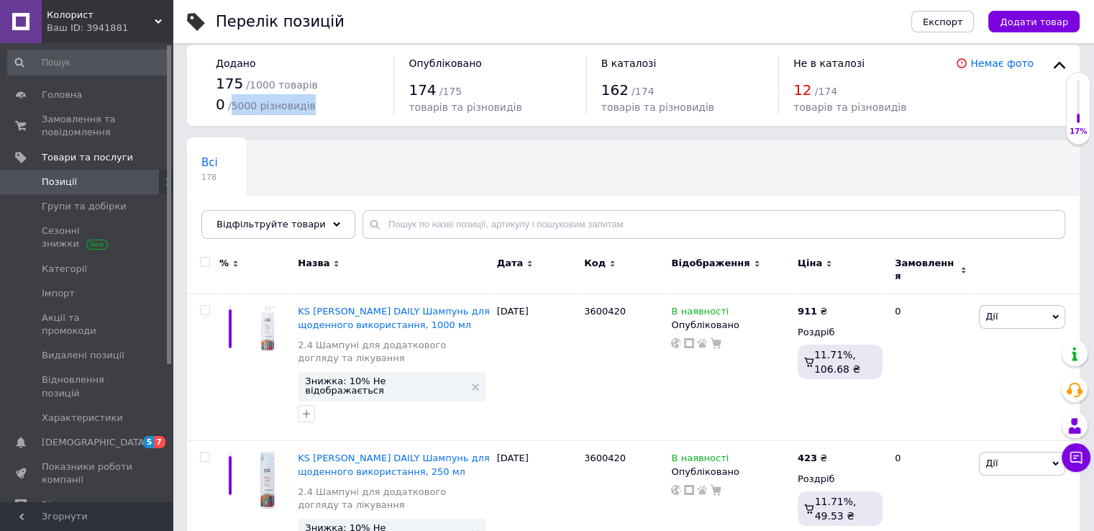
click at [302, 112] on div "0 / 5000 різновидів" at bounding box center [297, 104] width 163 height 21
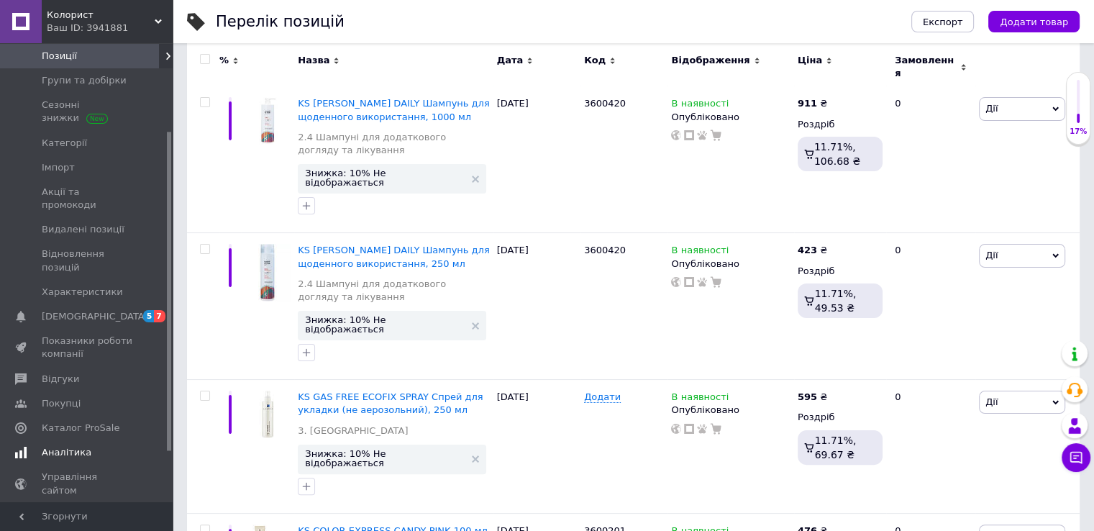
scroll to position [132, 0]
drag, startPoint x: 169, startPoint y: 332, endPoint x: 152, endPoint y: 421, distance: 91.5
click at [152, 421] on div "Головна Замовлення та повідомлення 0 0 Товари та послуги Позиції Групи та добір…" at bounding box center [86, 272] width 173 height 459
click at [70, 416] on span "Каталог ProSale" at bounding box center [81, 422] width 78 height 13
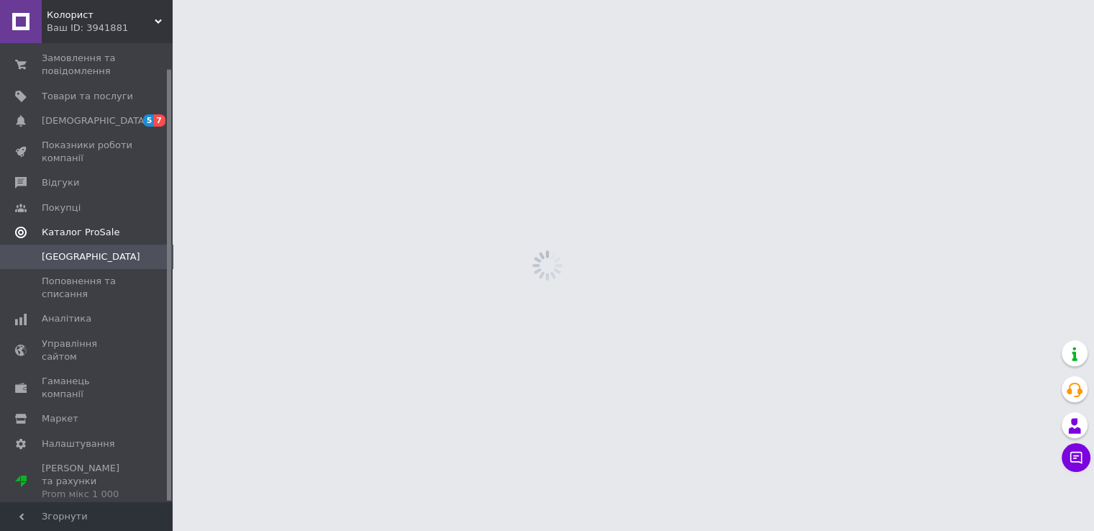
scroll to position [27, 0]
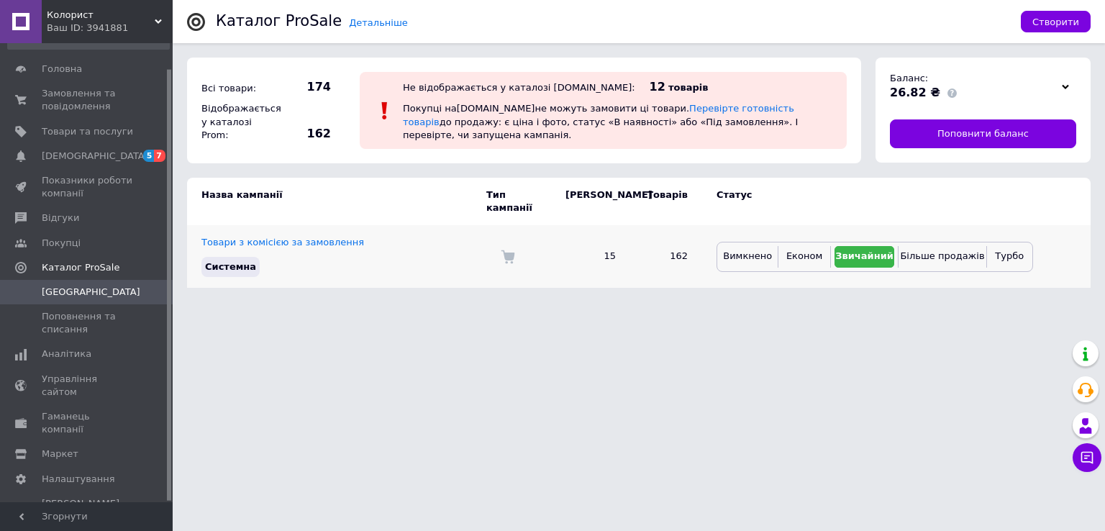
click at [242, 261] on span "Системна" at bounding box center [230, 266] width 51 height 11
click at [870, 249] on button "Звичайний" at bounding box center [864, 257] width 60 height 22
click at [91, 317] on span "Поповнення та списання" at bounding box center [87, 323] width 91 height 26
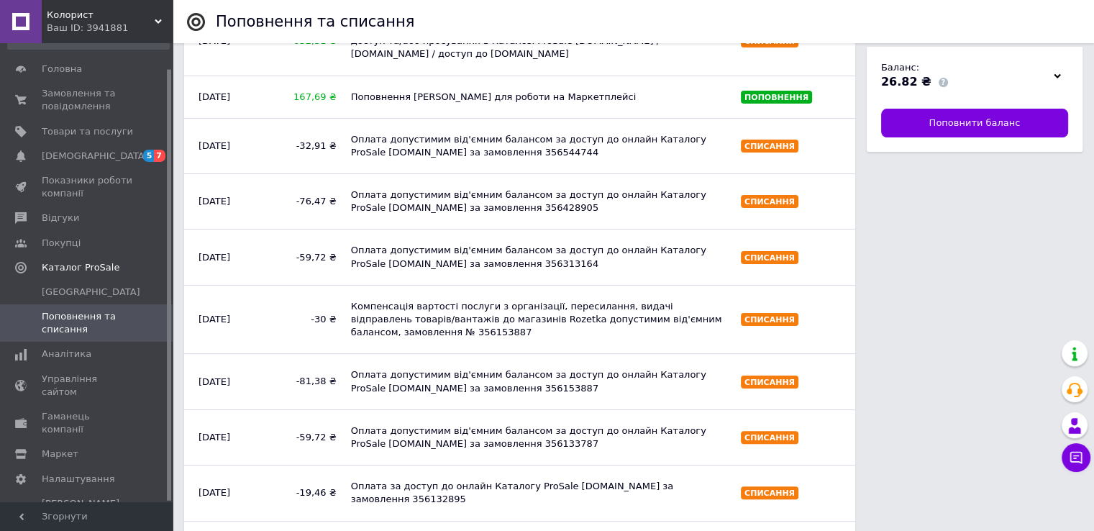
scroll to position [271, 0]
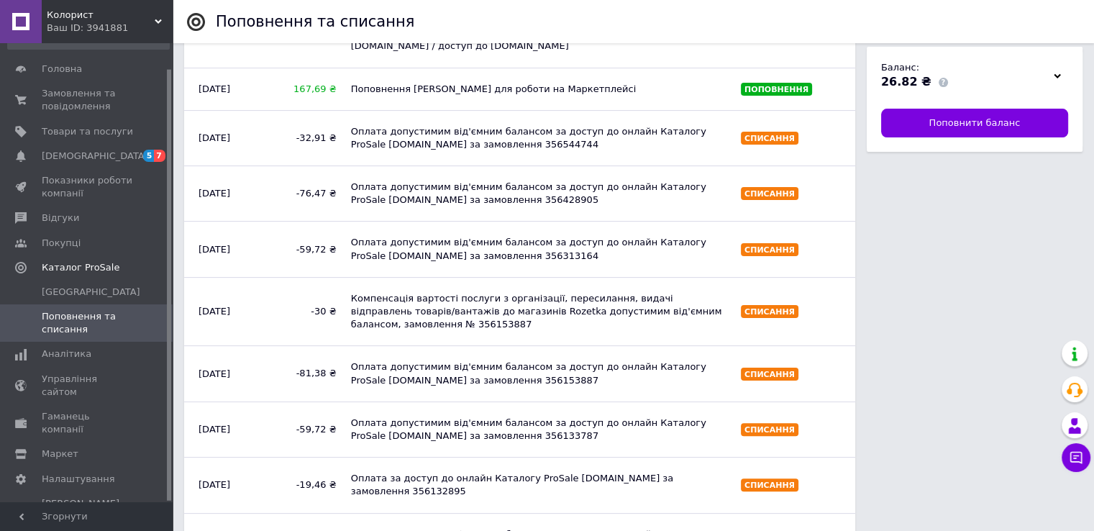
click at [342, 298] on div "-30 ₴" at bounding box center [306, 311] width 76 height 27
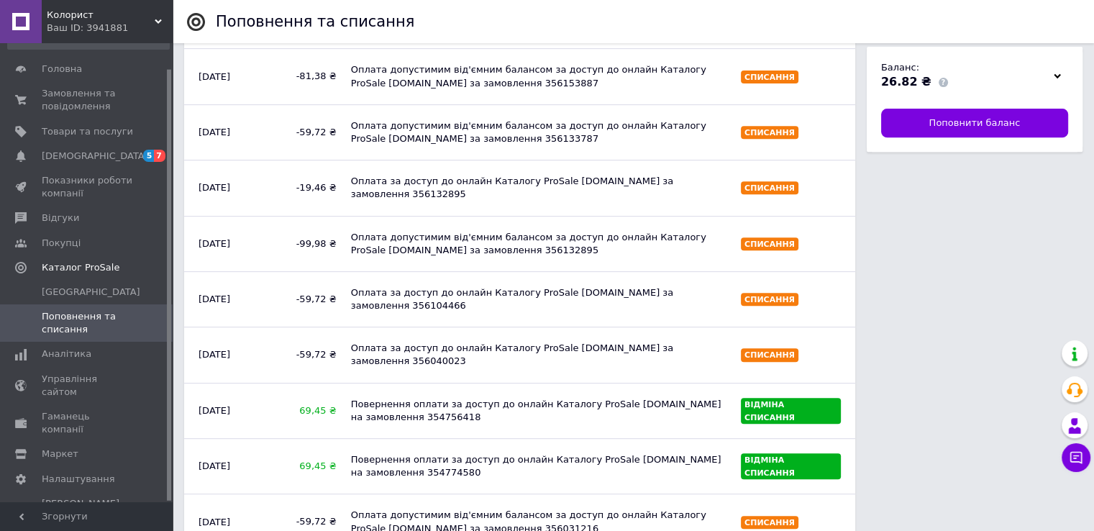
scroll to position [570, 0]
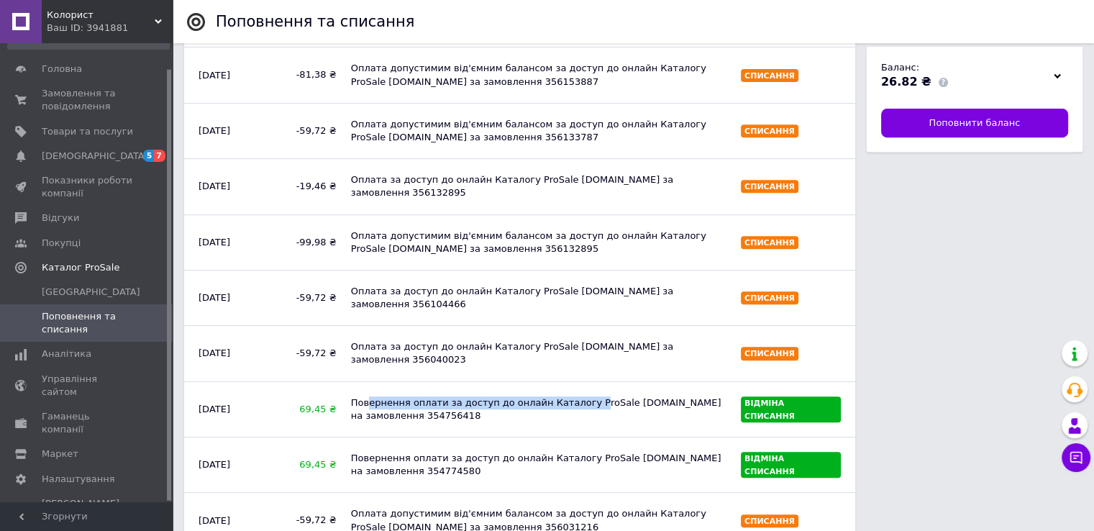
drag, startPoint x: 365, startPoint y: 320, endPoint x: 575, endPoint y: 324, distance: 209.3
click at [575, 389] on div "Повернення оплати за доступ до онлайн Каталогу ProSale [DOMAIN_NAME] на замовле…" at bounding box center [539, 409] width 390 height 40
click at [316, 403] on span "69,45 ₴" at bounding box center [306, 409] width 62 height 13
click at [314, 458] on span "69,45 ₴" at bounding box center [306, 464] width 62 height 13
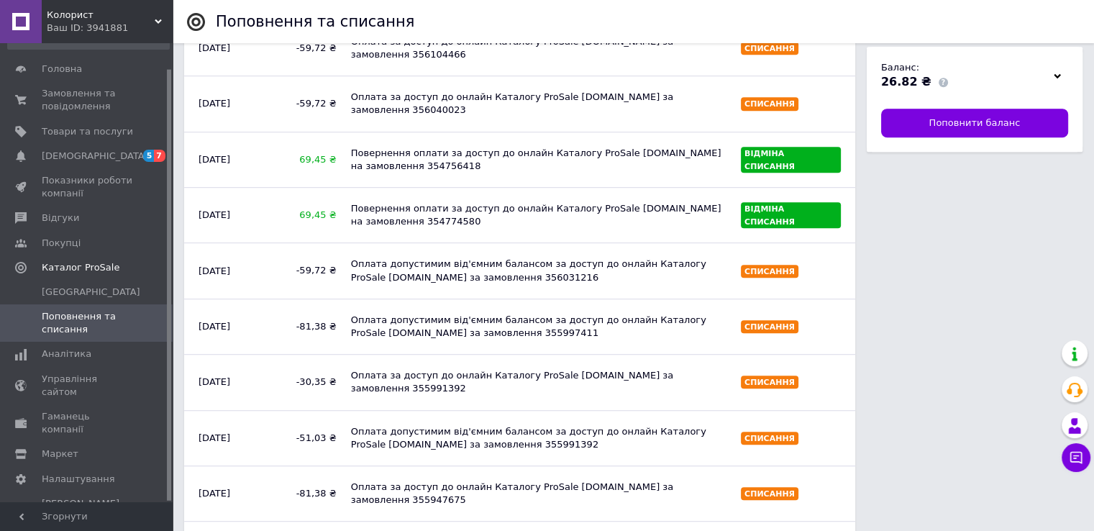
scroll to position [823, 0]
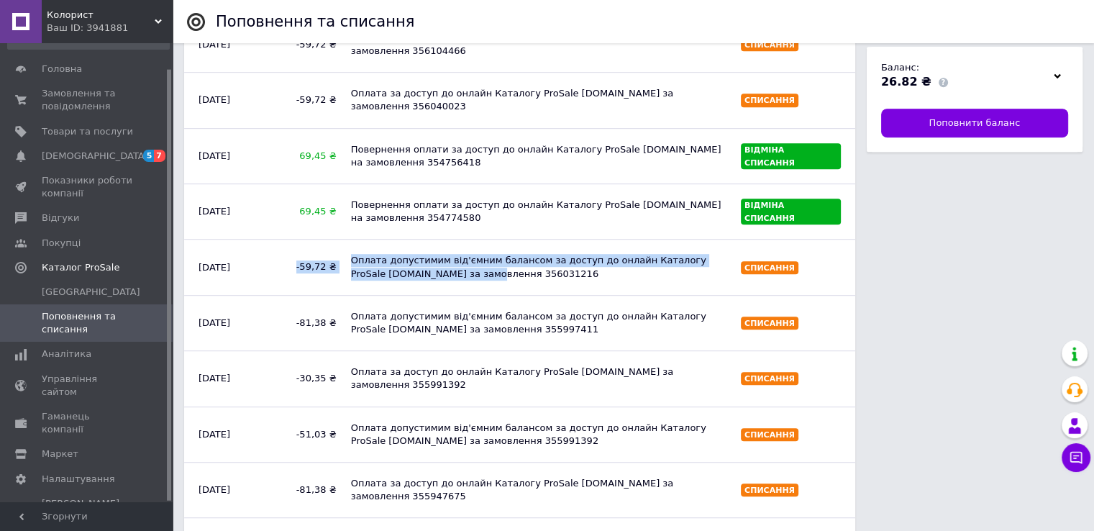
drag, startPoint x: 303, startPoint y: 187, endPoint x: 414, endPoint y: 196, distance: 111.9
click at [414, 247] on div "Оплата допустимим від'ємним балансом за доступ до онлайн Каталогу ProSale [DOMA…" at bounding box center [539, 267] width 390 height 40
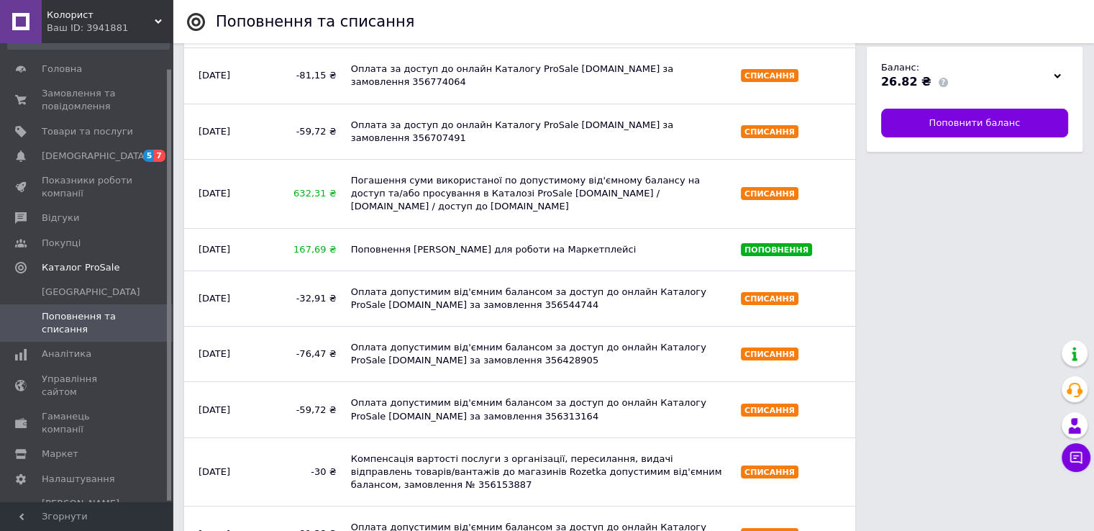
scroll to position [100, 0]
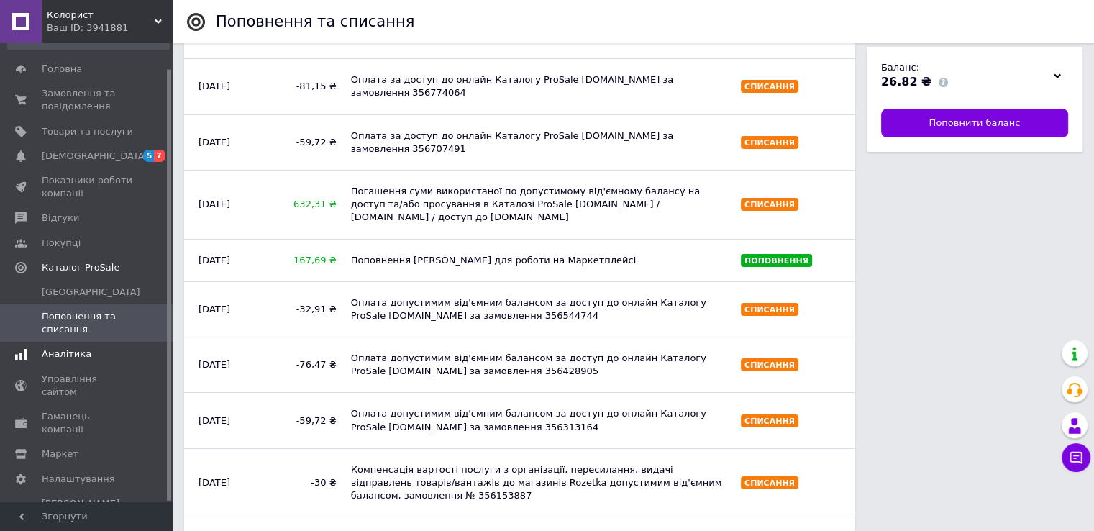
click at [54, 362] on link "Аналітика" at bounding box center [88, 354] width 177 height 24
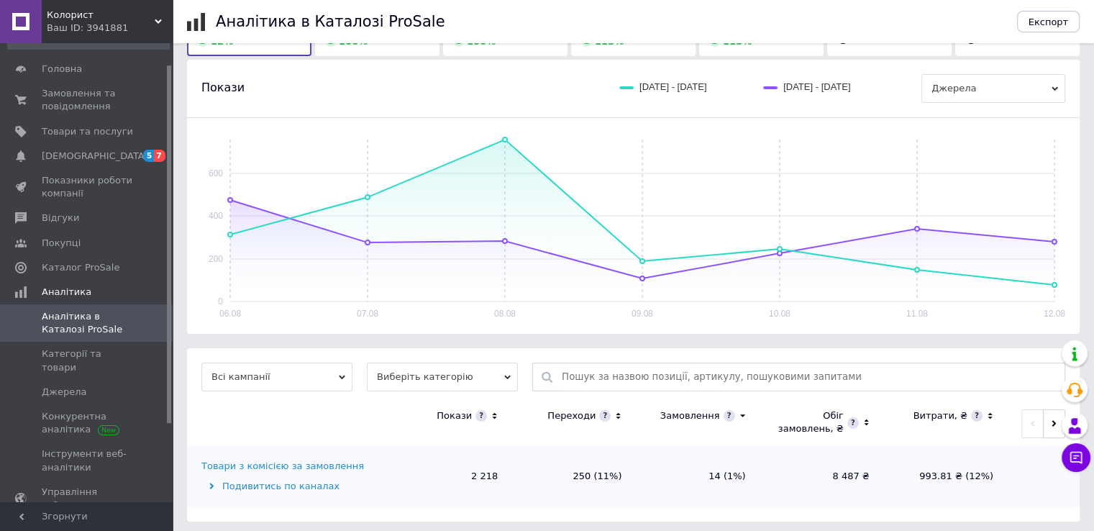
scroll to position [143, 0]
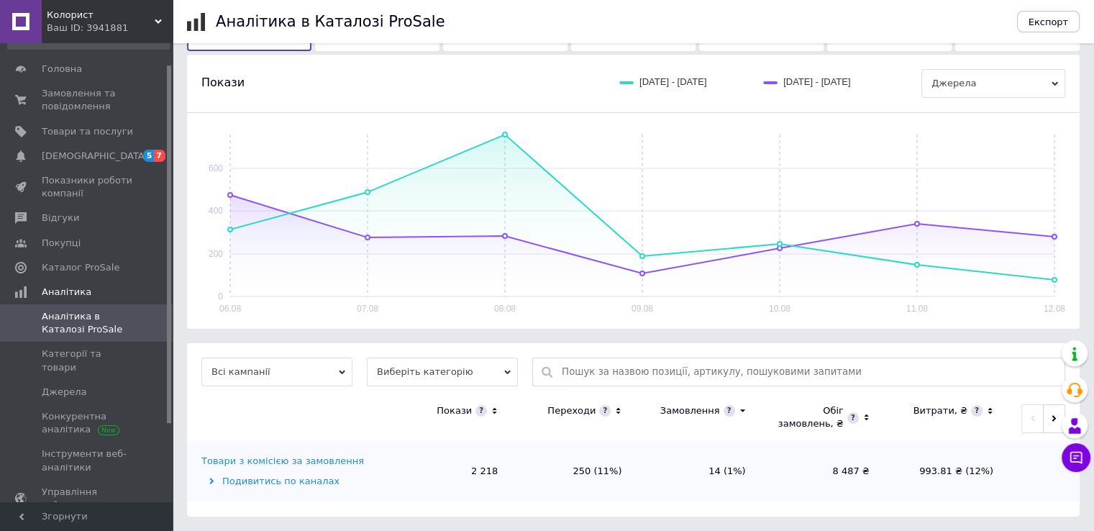
click at [603, 411] on span at bounding box center [605, 411] width 12 height 12
click at [695, 407] on div "Замовлення" at bounding box center [690, 410] width 60 height 13
click at [726, 409] on span at bounding box center [730, 411] width 12 height 12
click at [747, 434] on th "Замовлення" at bounding box center [698, 418] width 124 height 43
click at [169, 260] on div at bounding box center [169, 243] width 4 height 357
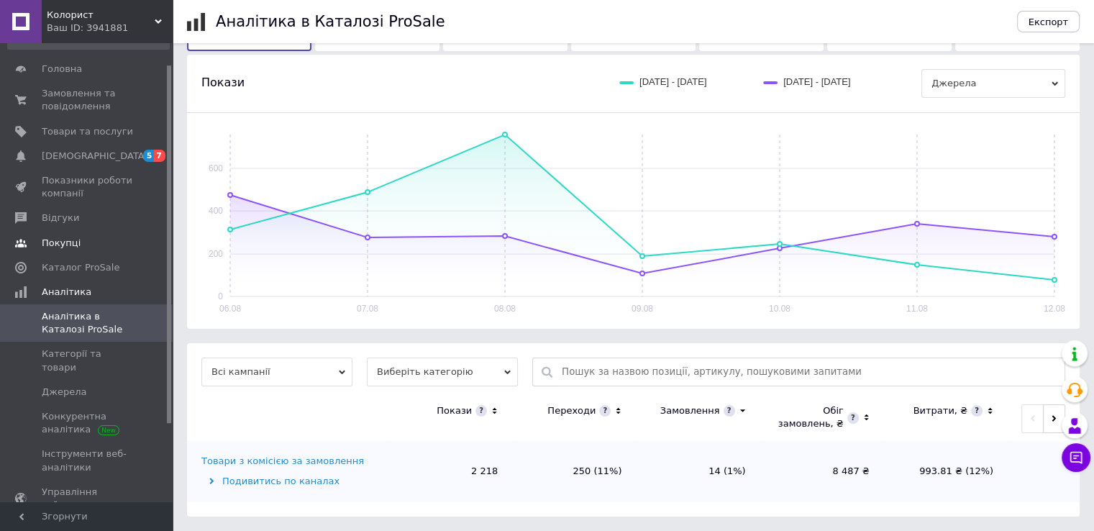
click at [71, 237] on span "Покупці" at bounding box center [61, 243] width 39 height 13
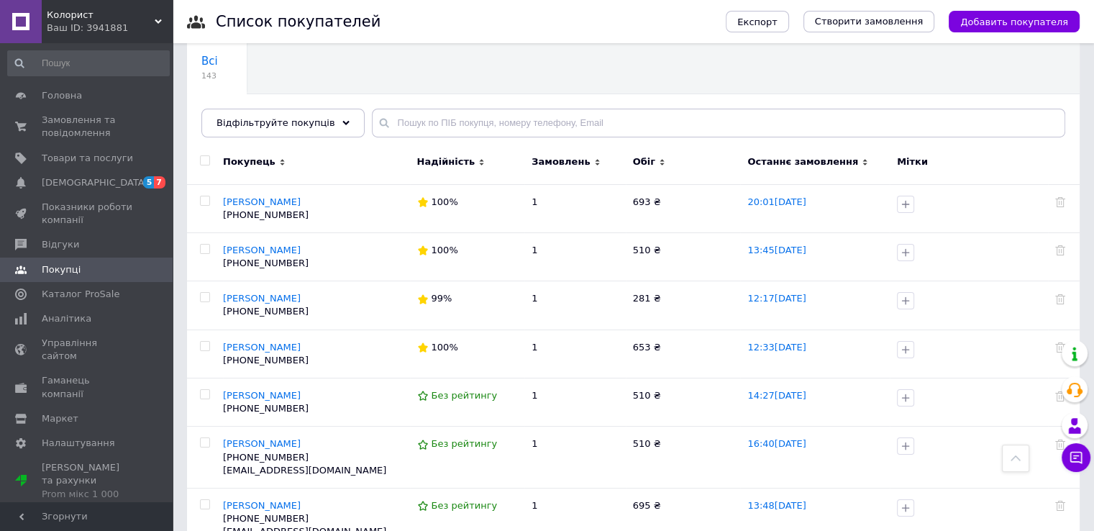
scroll to position [14, 0]
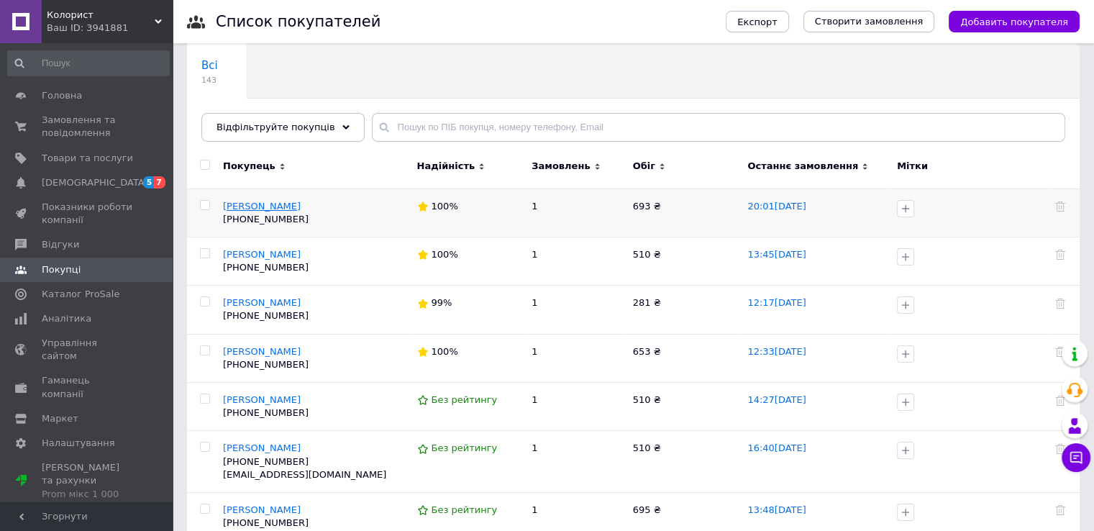
click at [245, 202] on span "[PERSON_NAME]" at bounding box center [262, 206] width 78 height 11
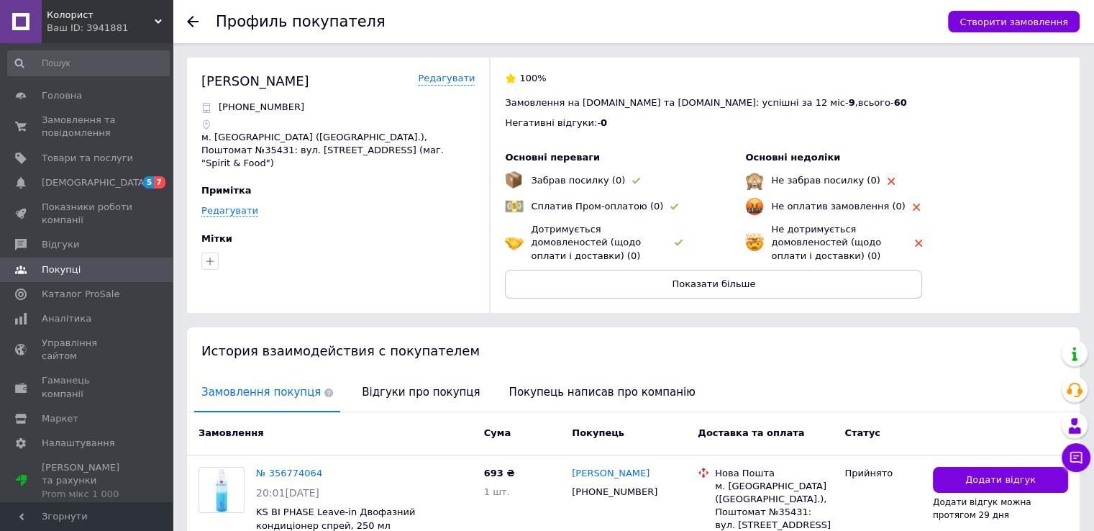
scroll to position [107, 0]
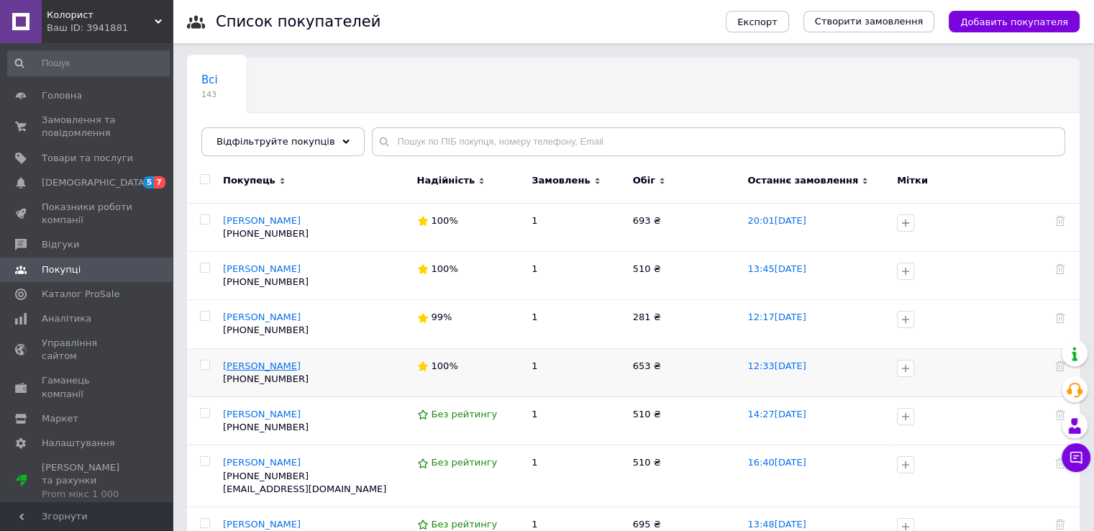
click at [260, 369] on span "[PERSON_NAME]" at bounding box center [262, 365] width 78 height 11
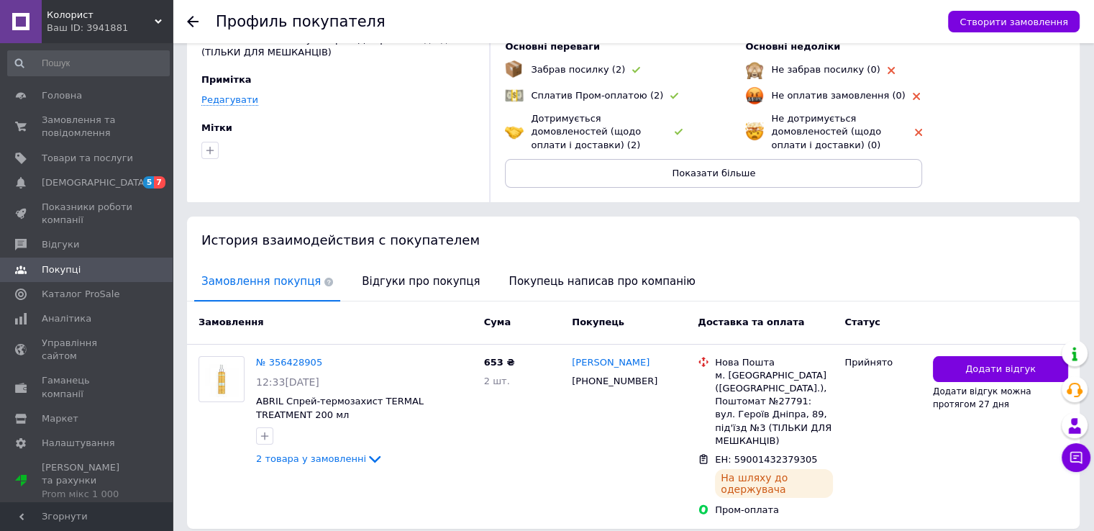
scroll to position [152, 0]
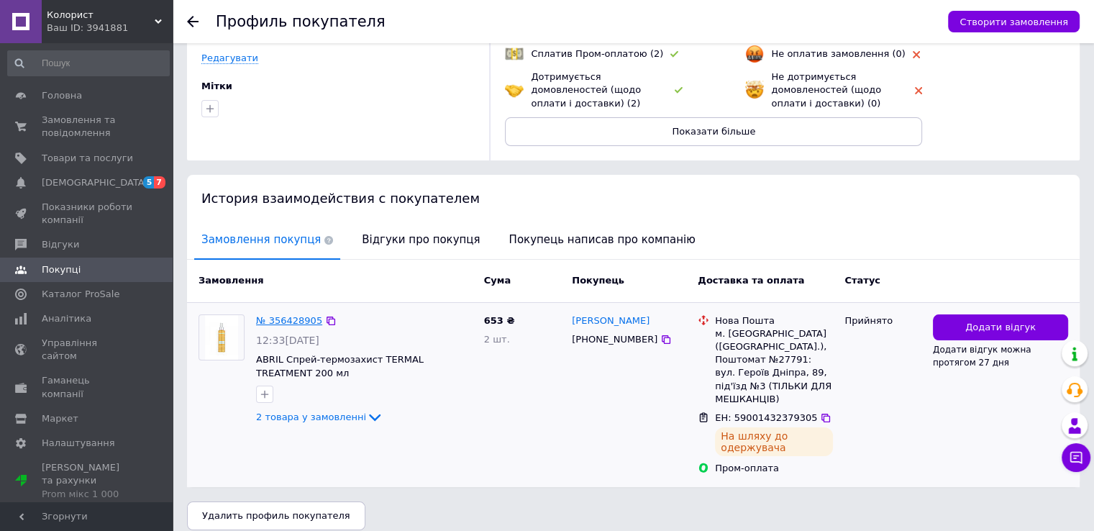
click at [299, 317] on link "№ 356428905" at bounding box center [289, 320] width 66 height 11
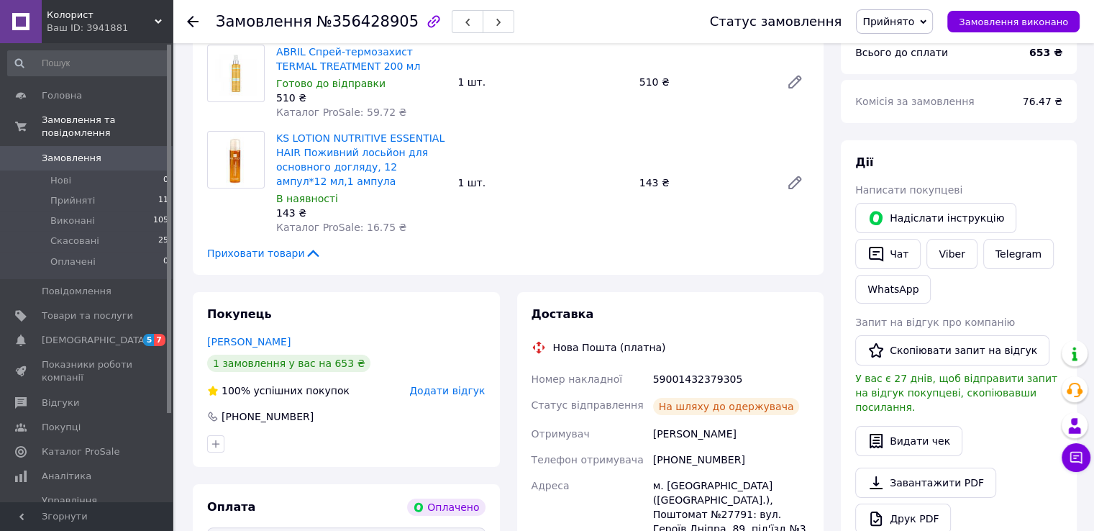
scroll to position [174, 0]
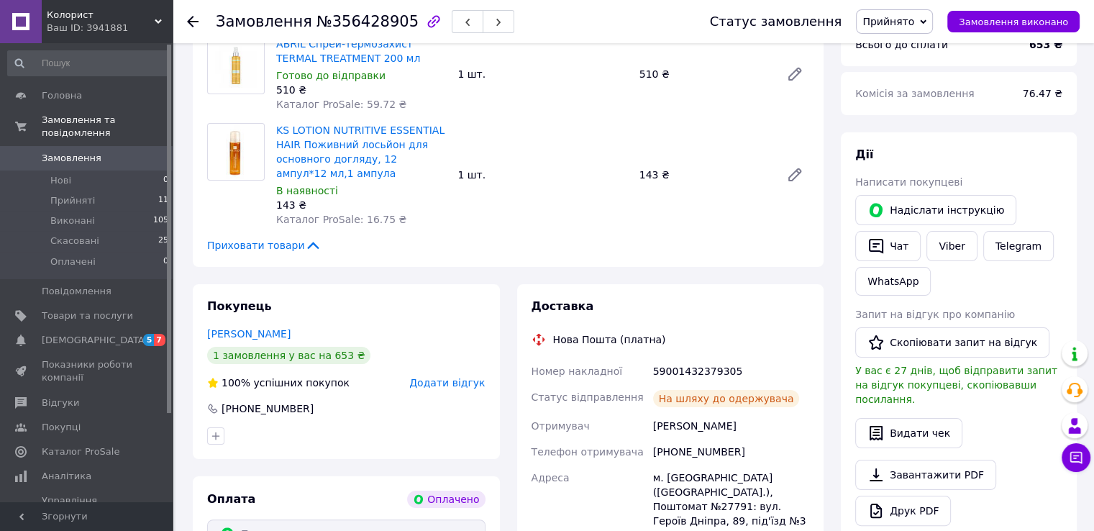
click at [191, 24] on use at bounding box center [193, 22] width 12 height 12
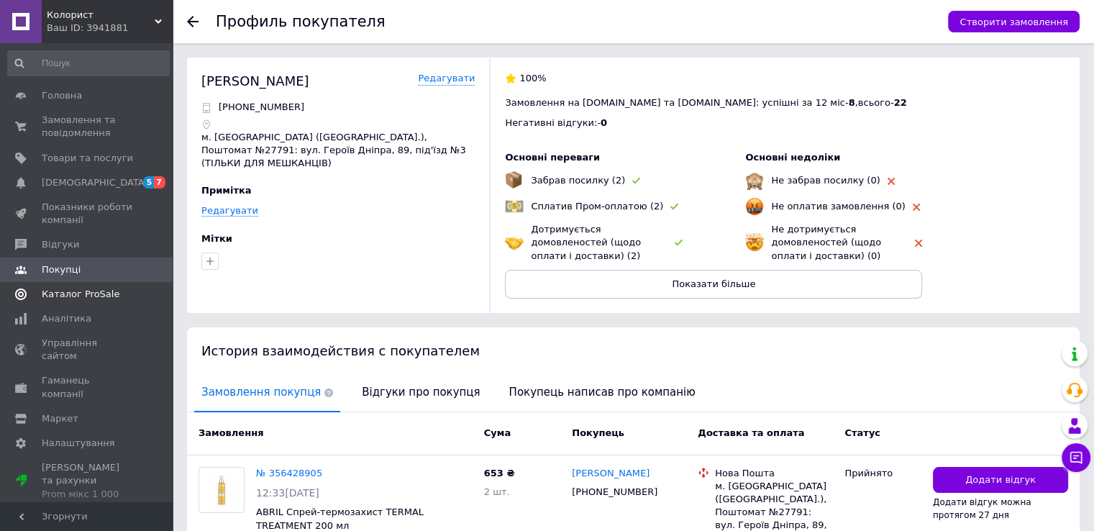
click at [90, 296] on span "Каталог ProSale" at bounding box center [81, 294] width 78 height 13
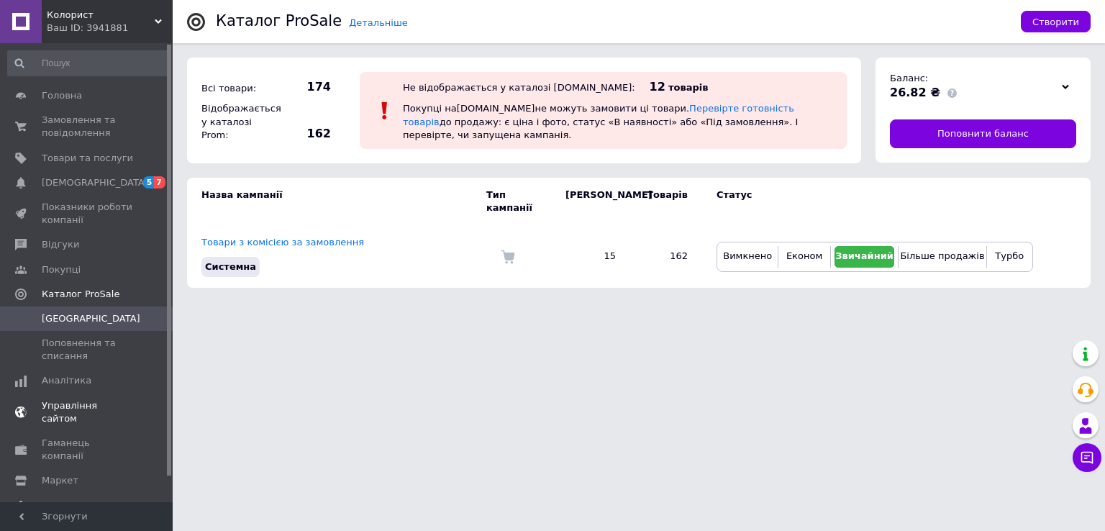
click at [93, 410] on span "Управління сайтом" at bounding box center [87, 412] width 91 height 26
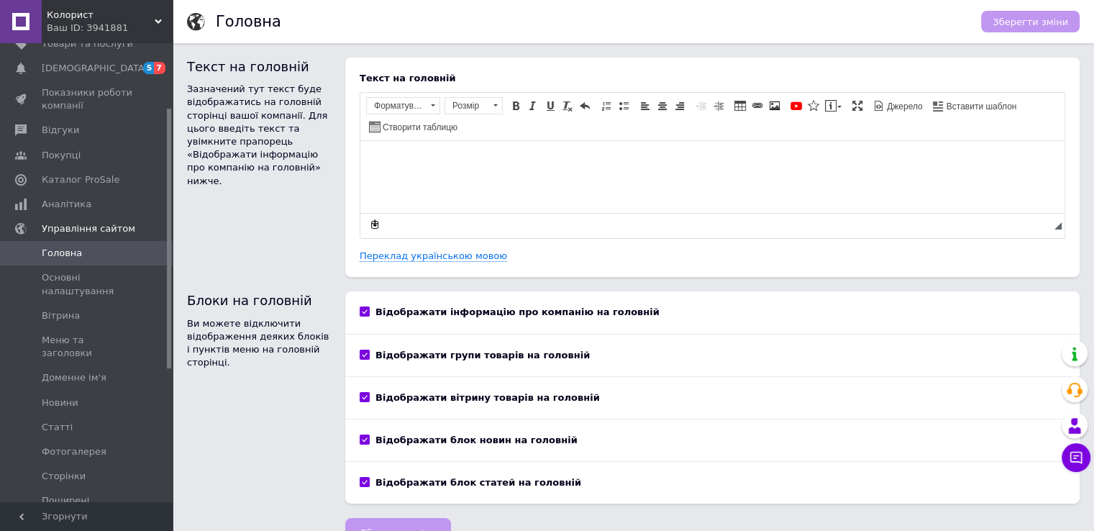
scroll to position [113, 0]
drag, startPoint x: 167, startPoint y: 252, endPoint x: 190, endPoint y: 316, distance: 68.0
click at [190, 316] on div "Колорист Ваш ID: 3941881 Сайт Колорист Кабінет покупця Перевірити стан системи …" at bounding box center [547, 280] width 1094 height 561
click at [50, 250] on span "Головна" at bounding box center [62, 254] width 40 height 13
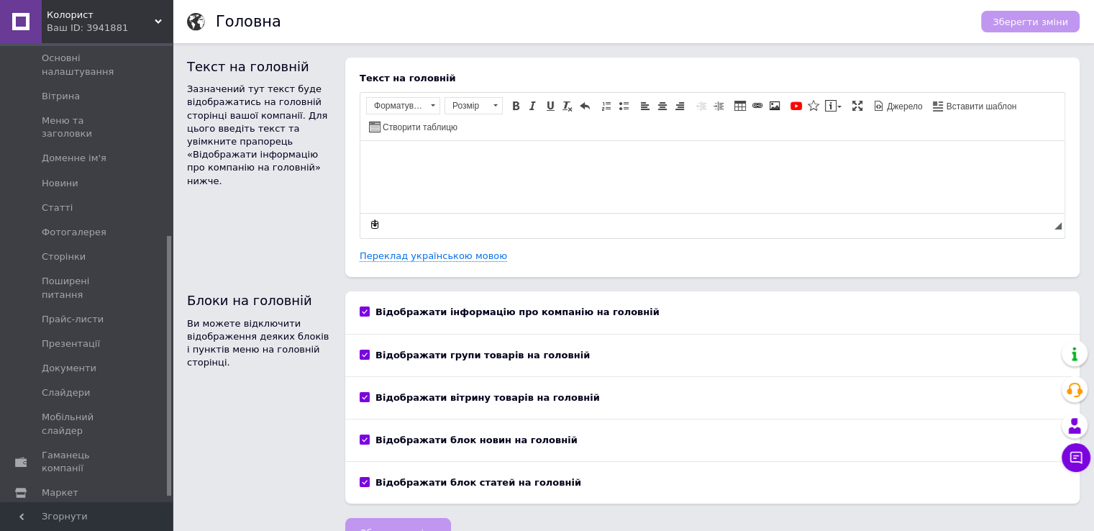
scroll to position [347, 0]
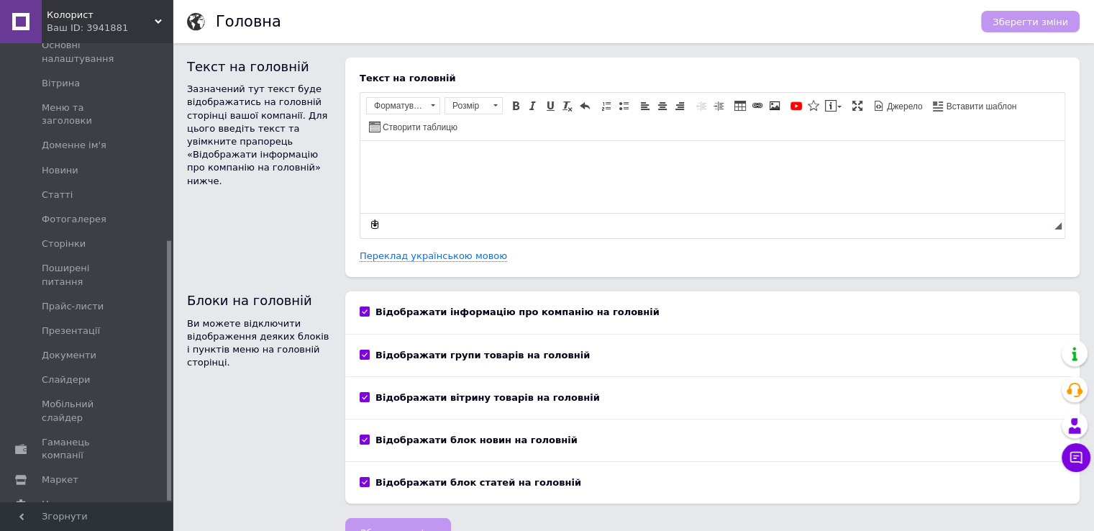
drag, startPoint x: 170, startPoint y: 314, endPoint x: 163, endPoint y: 467, distance: 154.1
click at [163, 467] on div "Головна Замовлення та повідомлення 0 0 Товари та послуги Сповіщення 5 7 Показни…" at bounding box center [86, 272] width 173 height 459
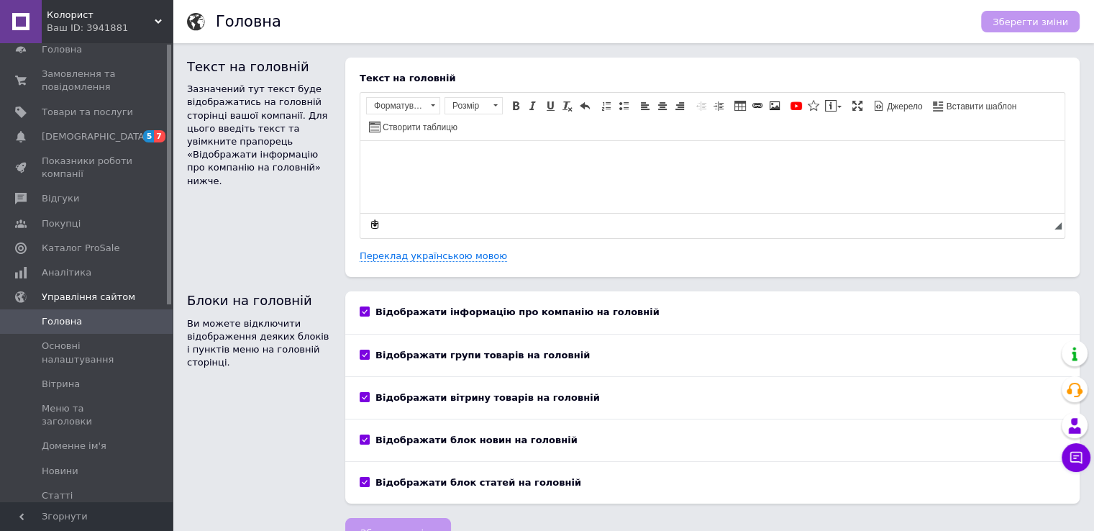
scroll to position [0, 0]
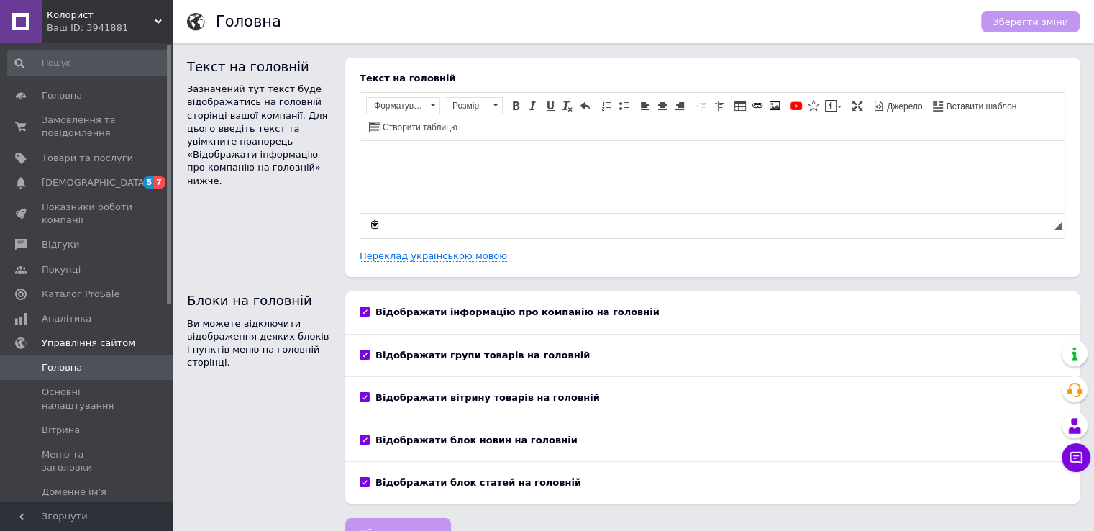
drag, startPoint x: 169, startPoint y: 435, endPoint x: 210, endPoint y: 204, distance: 235.2
click at [210, 204] on div "Колорист Ваш ID: 3941881 Сайт Колорист Кабінет покупця Перевірити стан системи …" at bounding box center [547, 280] width 1094 height 561
click at [59, 99] on span "Головна" at bounding box center [62, 95] width 40 height 13
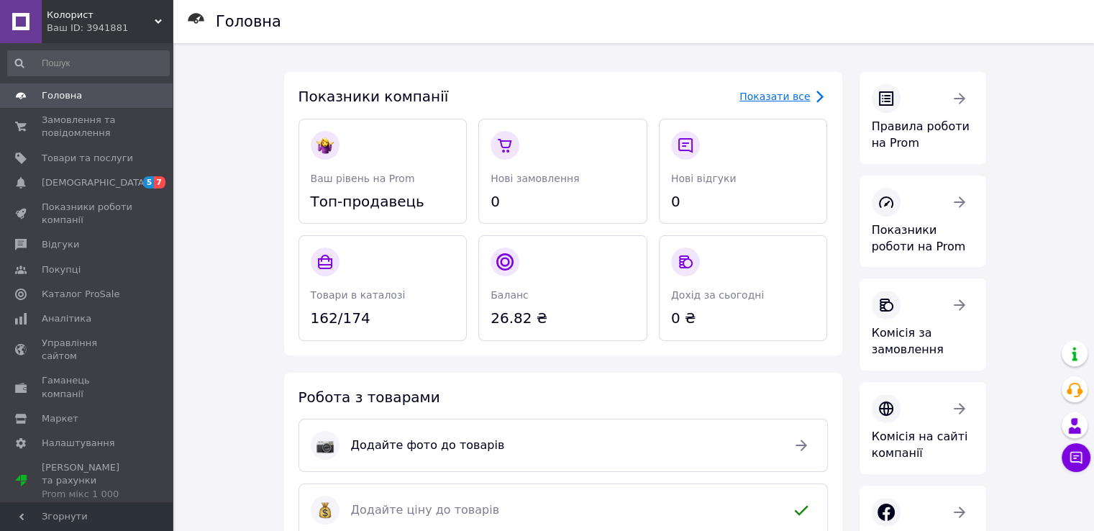
click at [788, 96] on div "Показати все" at bounding box center [774, 96] width 70 height 14
